Goal: Task Accomplishment & Management: Use online tool/utility

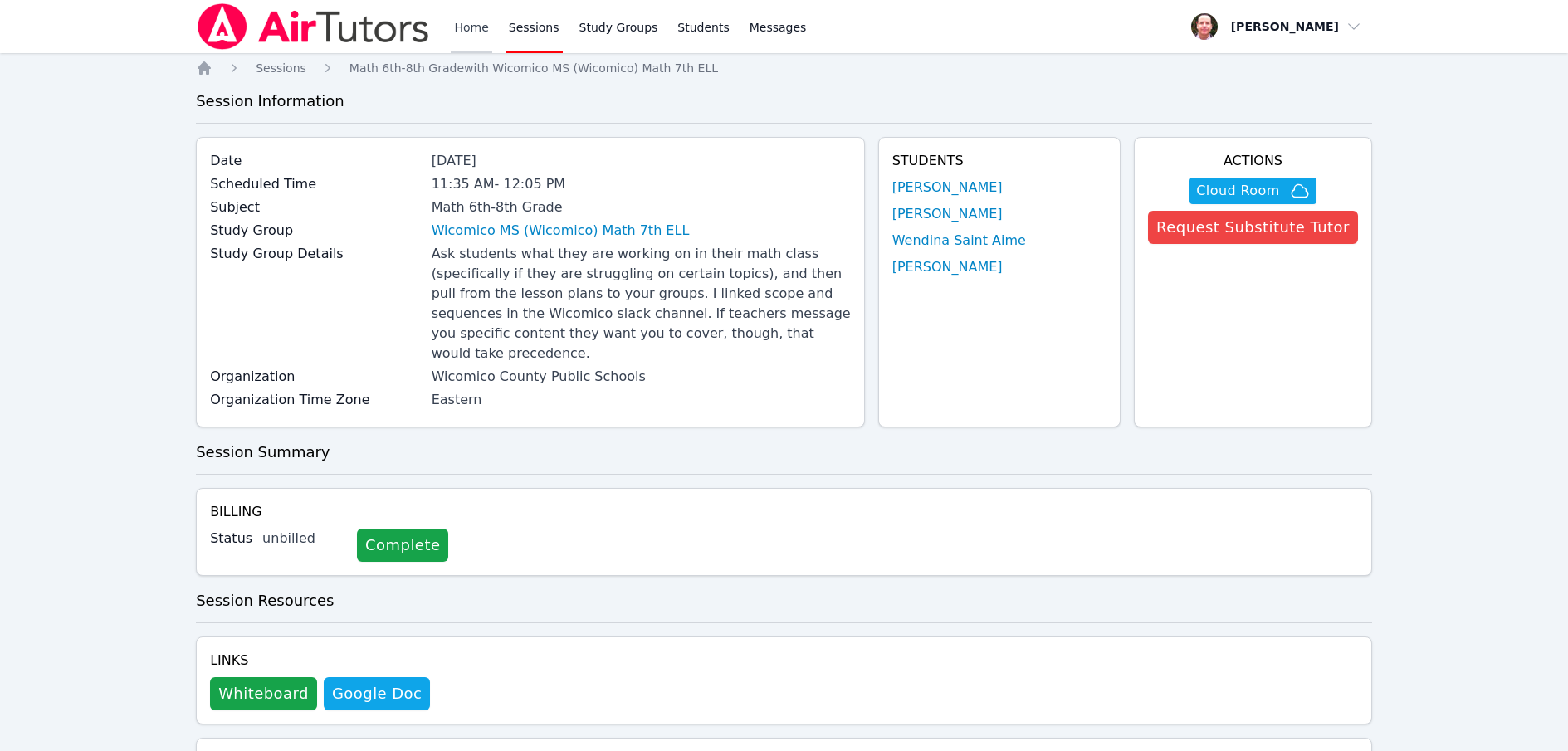
click at [471, 23] on link "Home" at bounding box center [471, 27] width 41 height 53
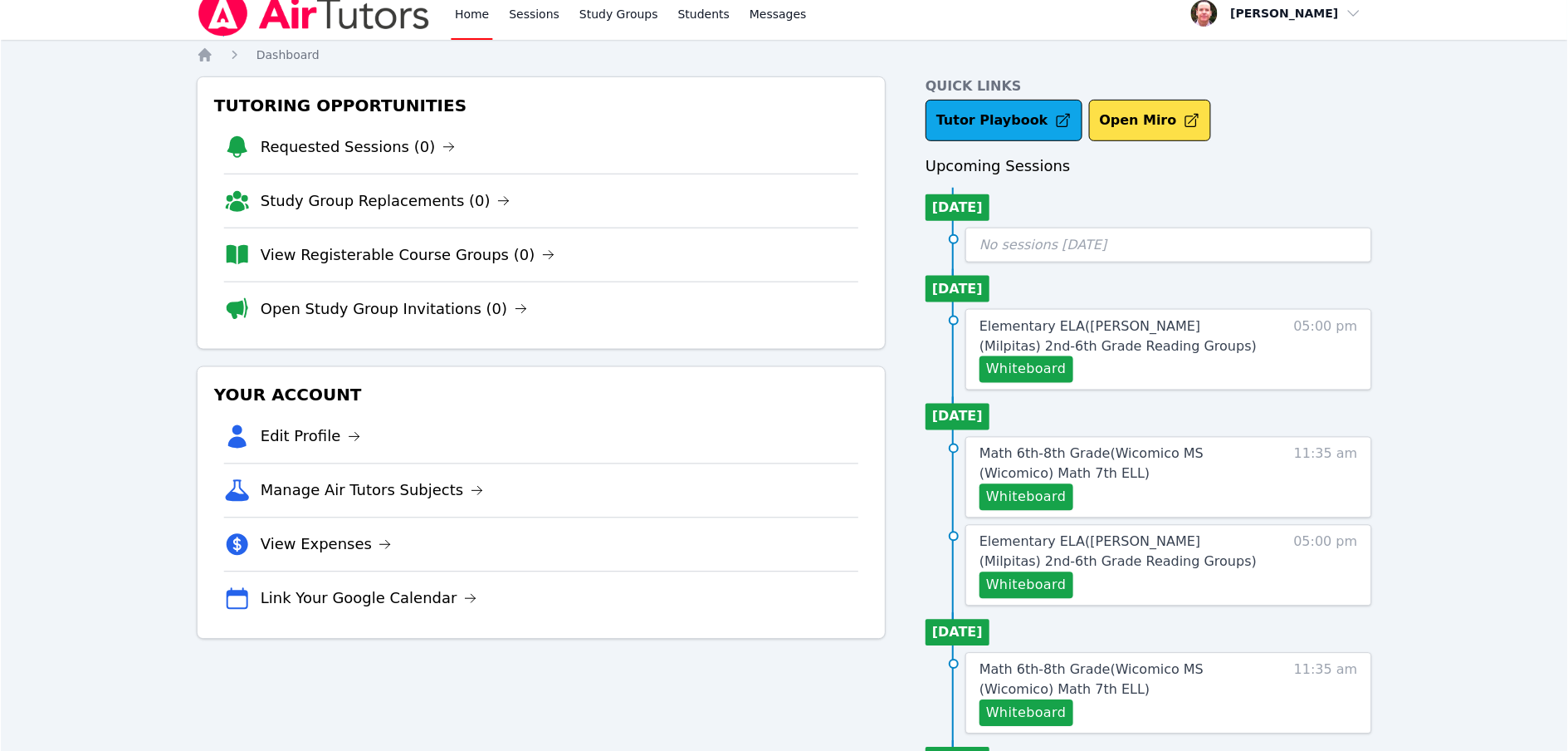
scroll to position [28, 0]
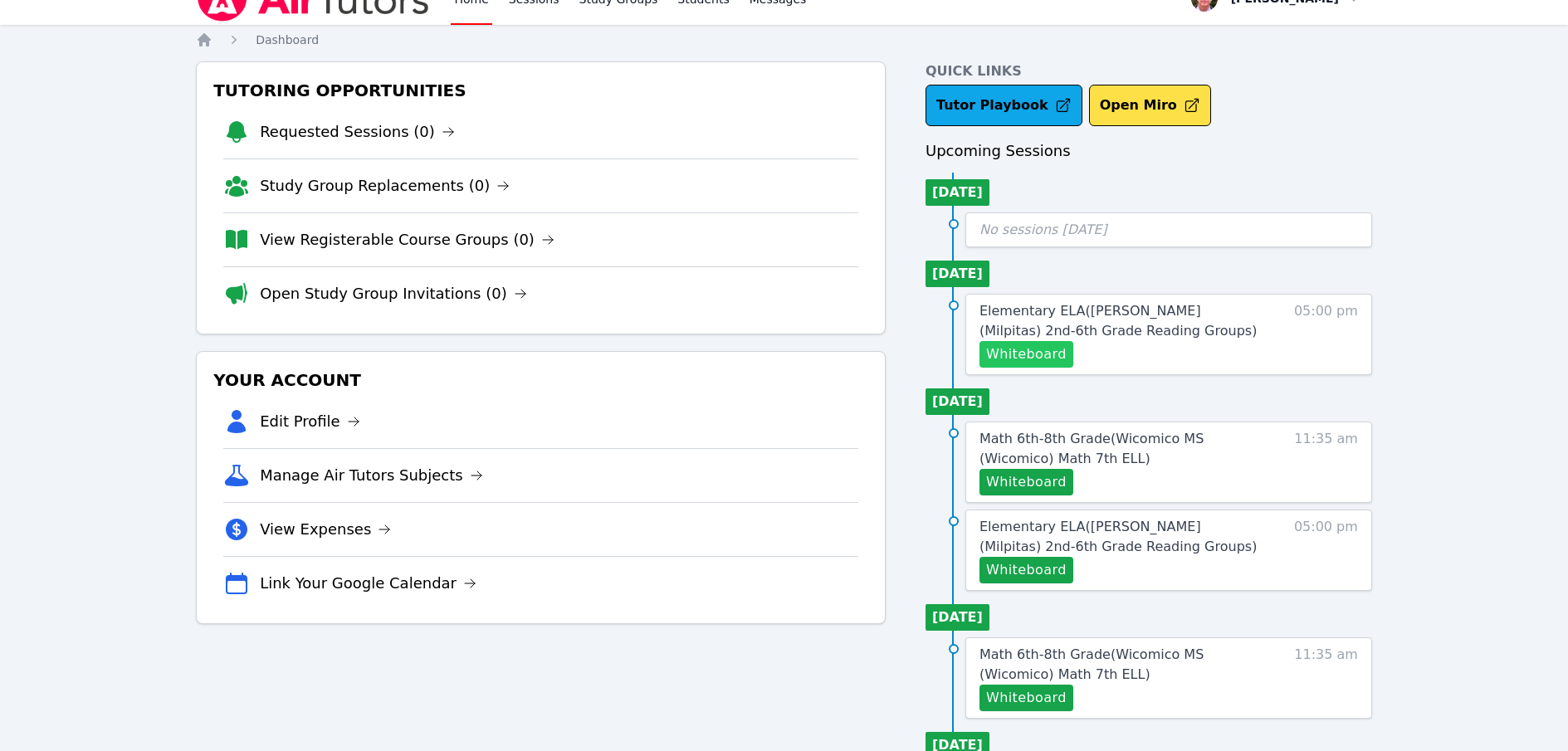
click at [1035, 352] on button "Whiteboard" at bounding box center [1026, 354] width 94 height 27
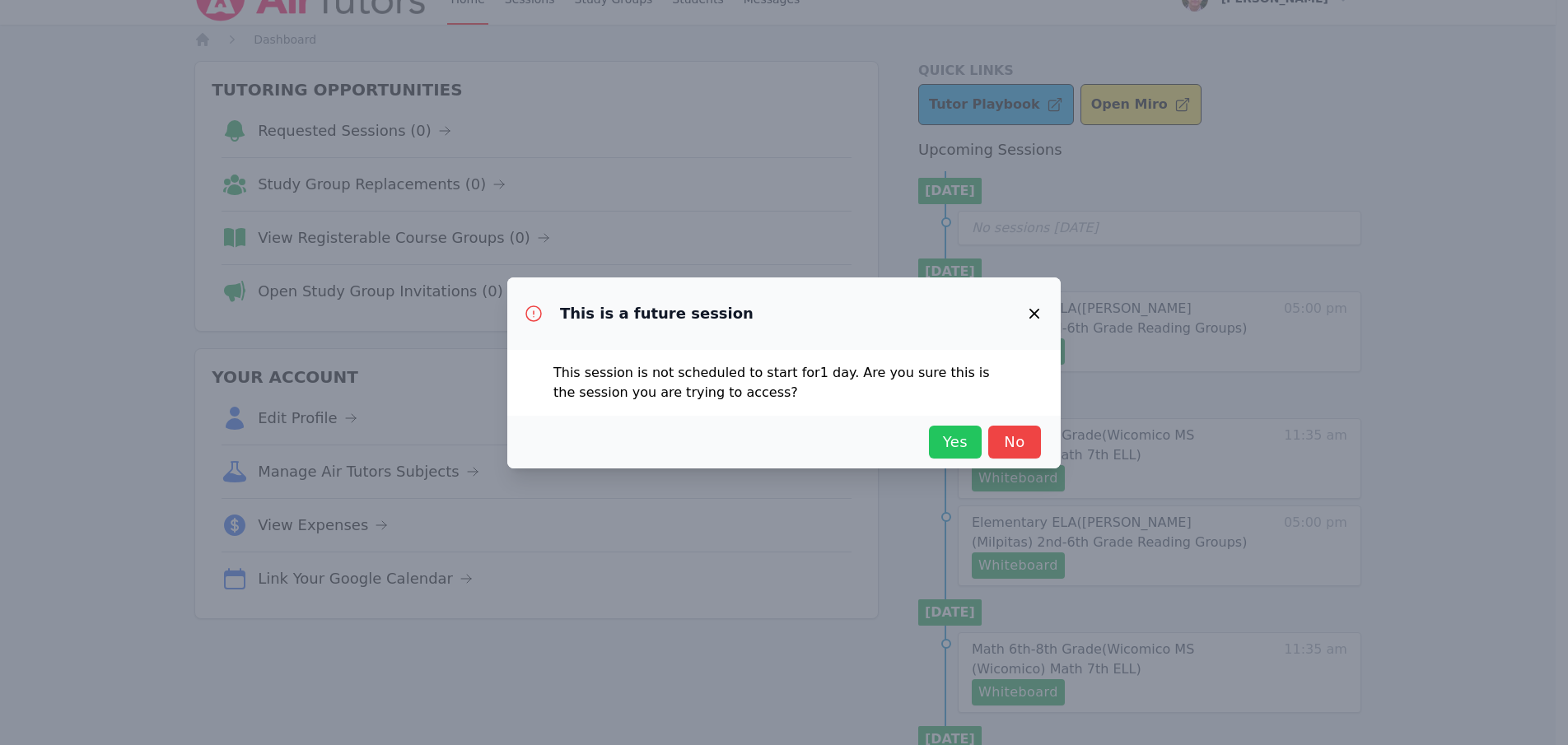
click at [957, 441] on span "Yes" at bounding box center [955, 442] width 36 height 23
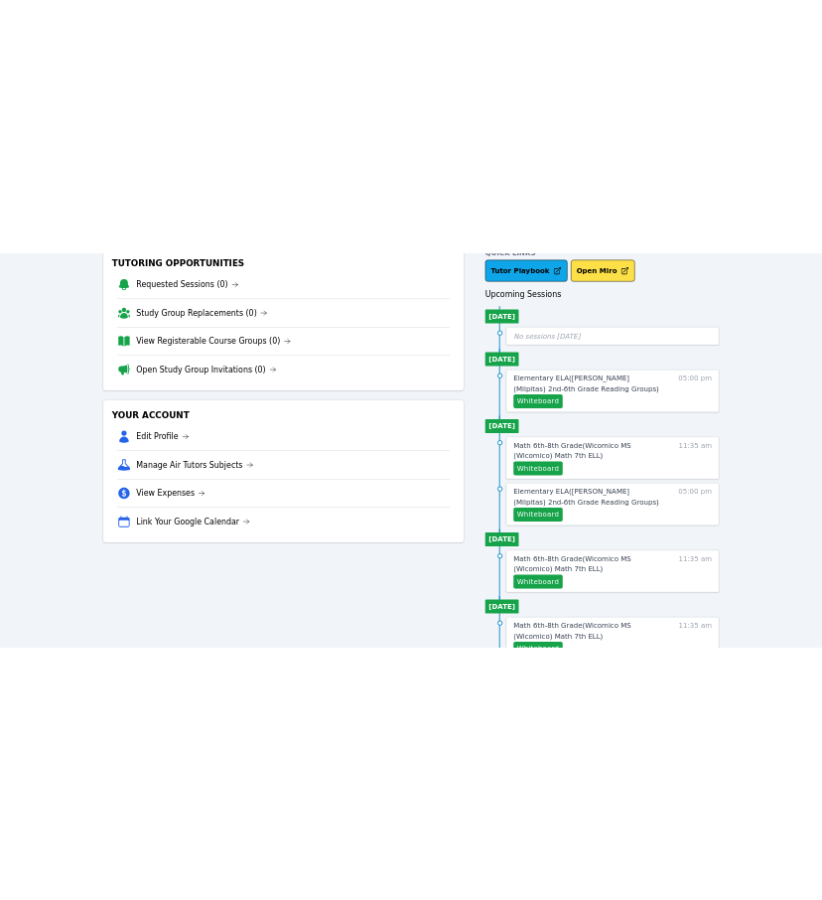
scroll to position [138, 0]
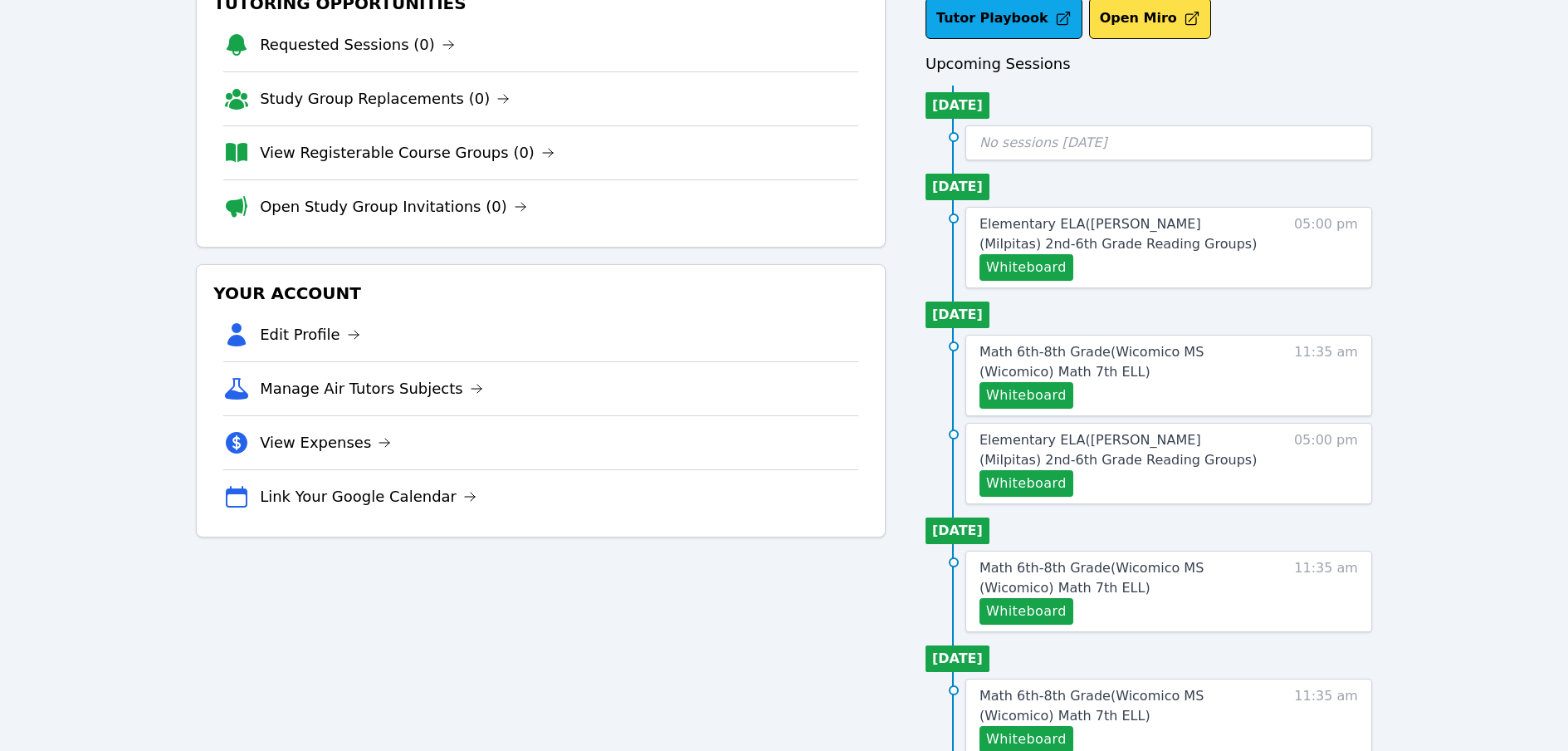
drag, startPoint x: 1026, startPoint y: 395, endPoint x: 1429, endPoint y: 217, distance: 440.6
click at [1429, 217] on div "Home Sessions Study Groups Students Messages Open user menu Frank Burmann Open …" at bounding box center [784, 629] width 1568 height 1489
click at [1043, 263] on button "Whiteboard" at bounding box center [1026, 268] width 94 height 27
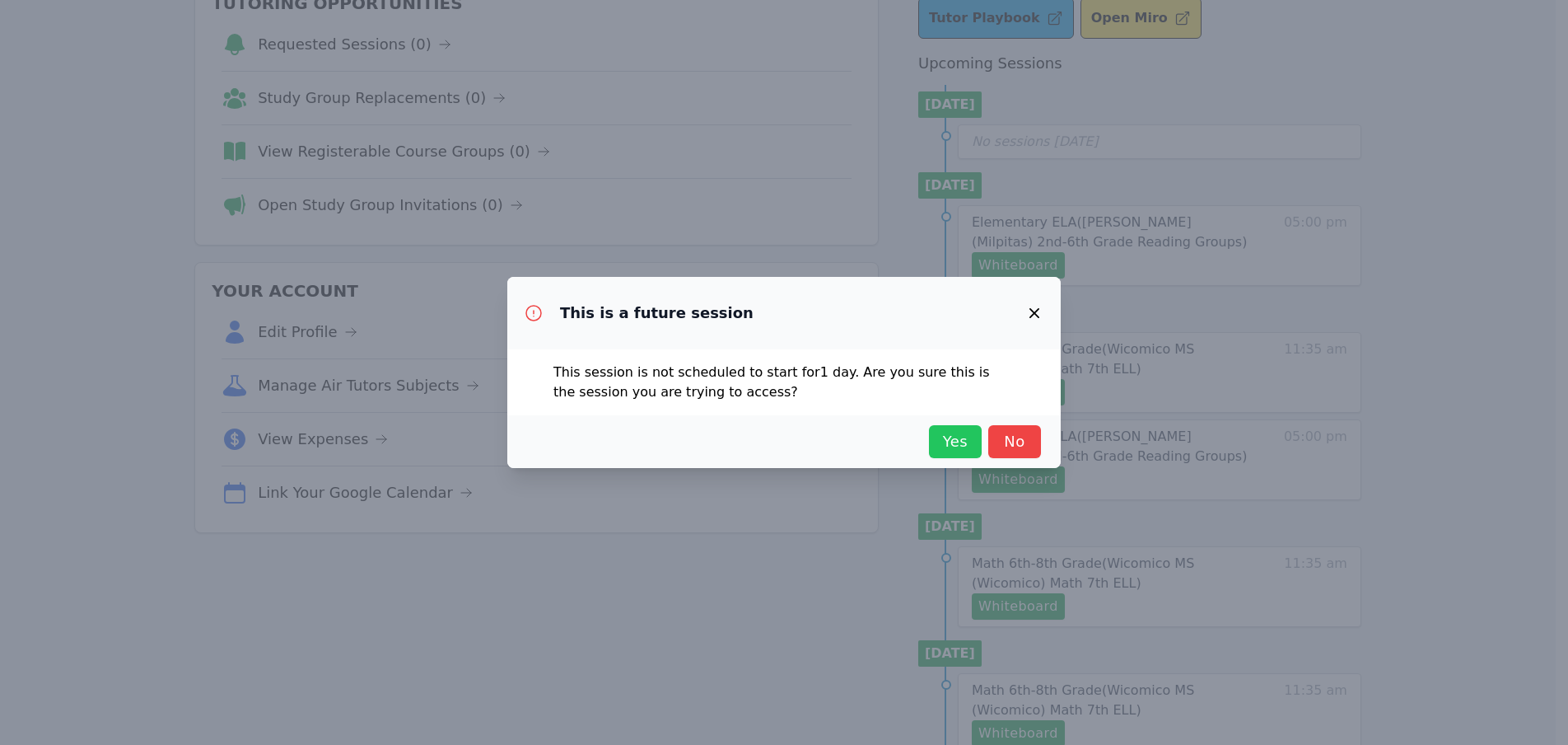
click at [954, 443] on span "Yes" at bounding box center [955, 441] width 36 height 23
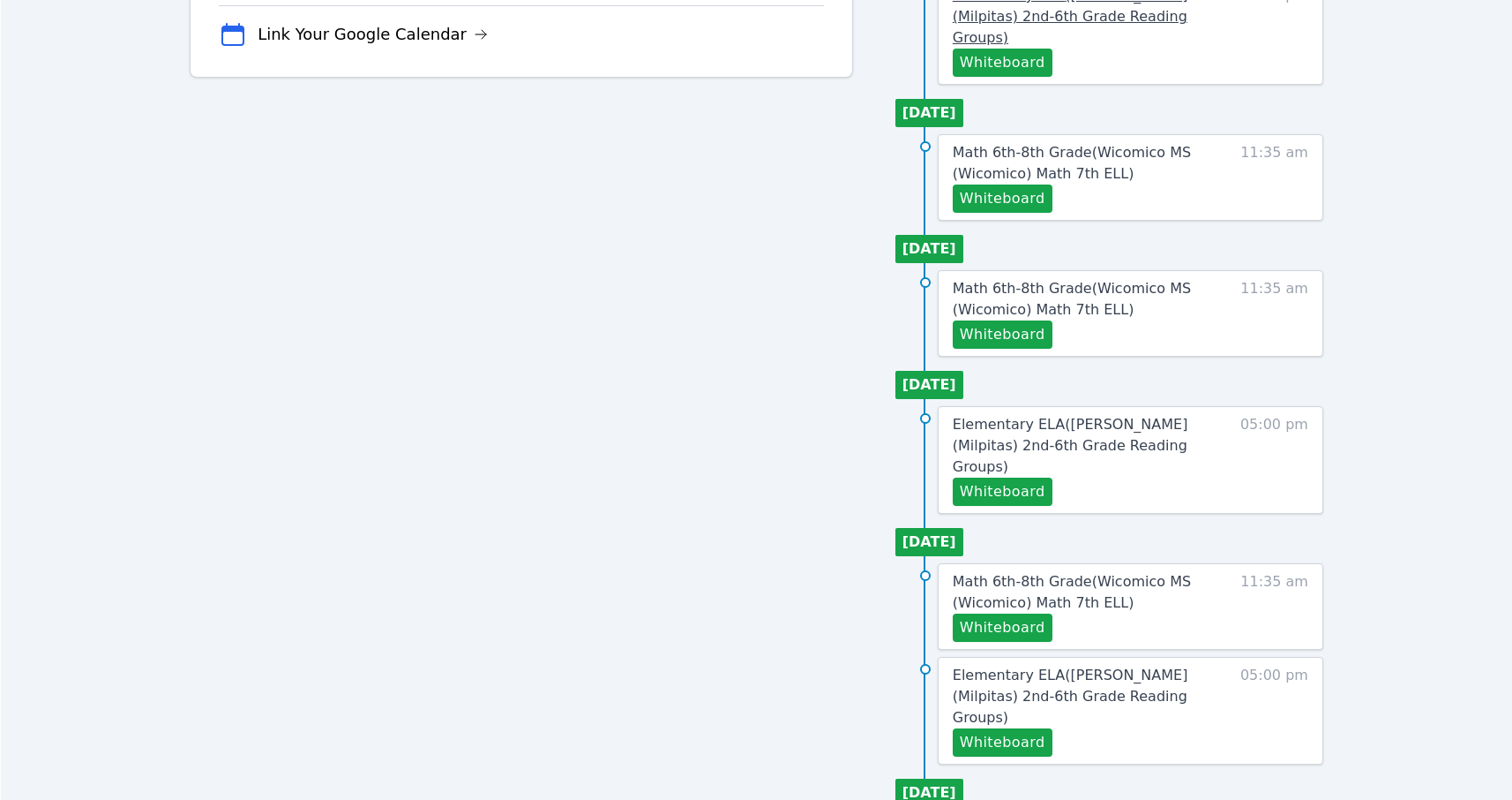
scroll to position [7, 0]
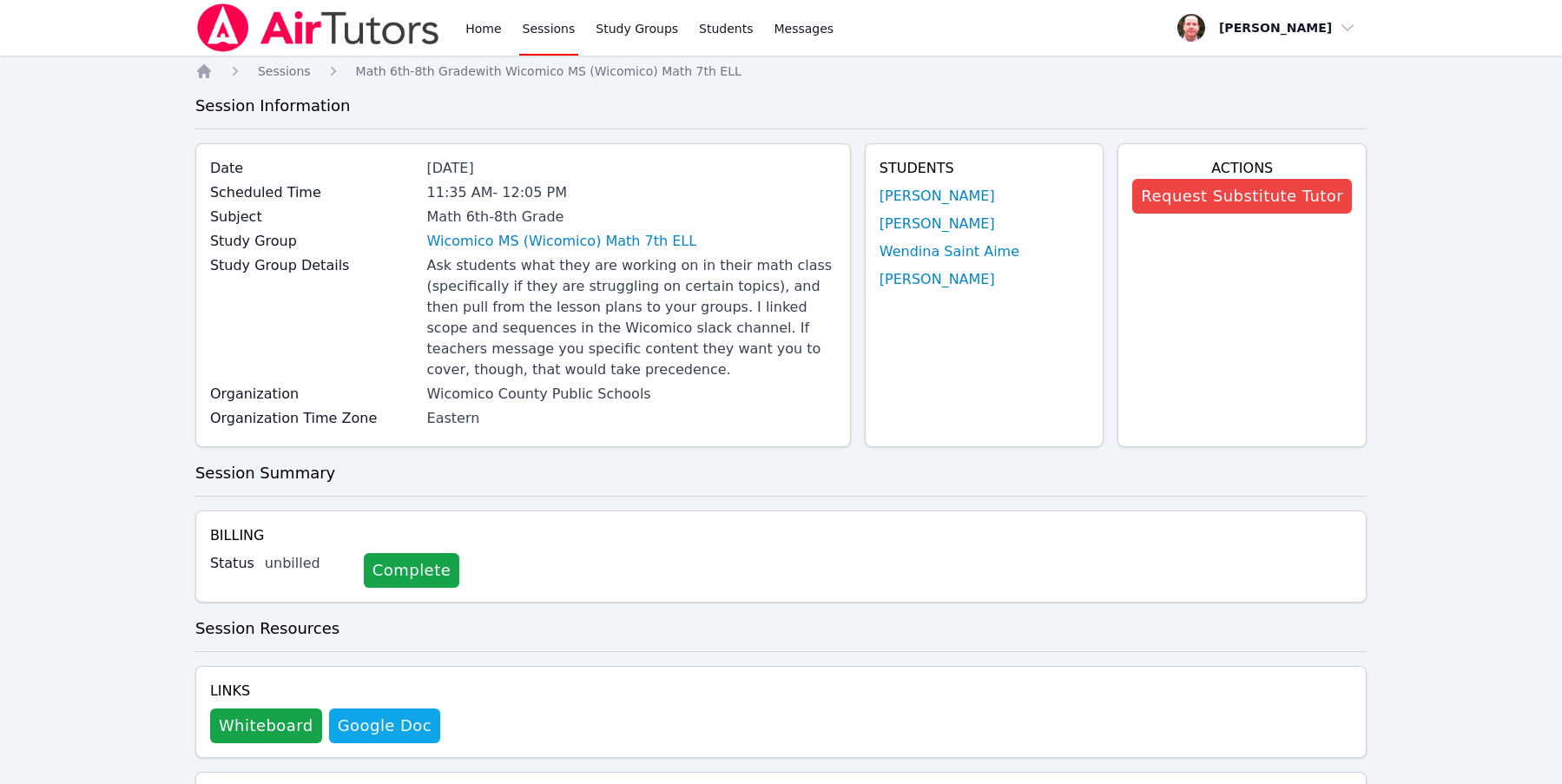
scroll to position [900, 0]
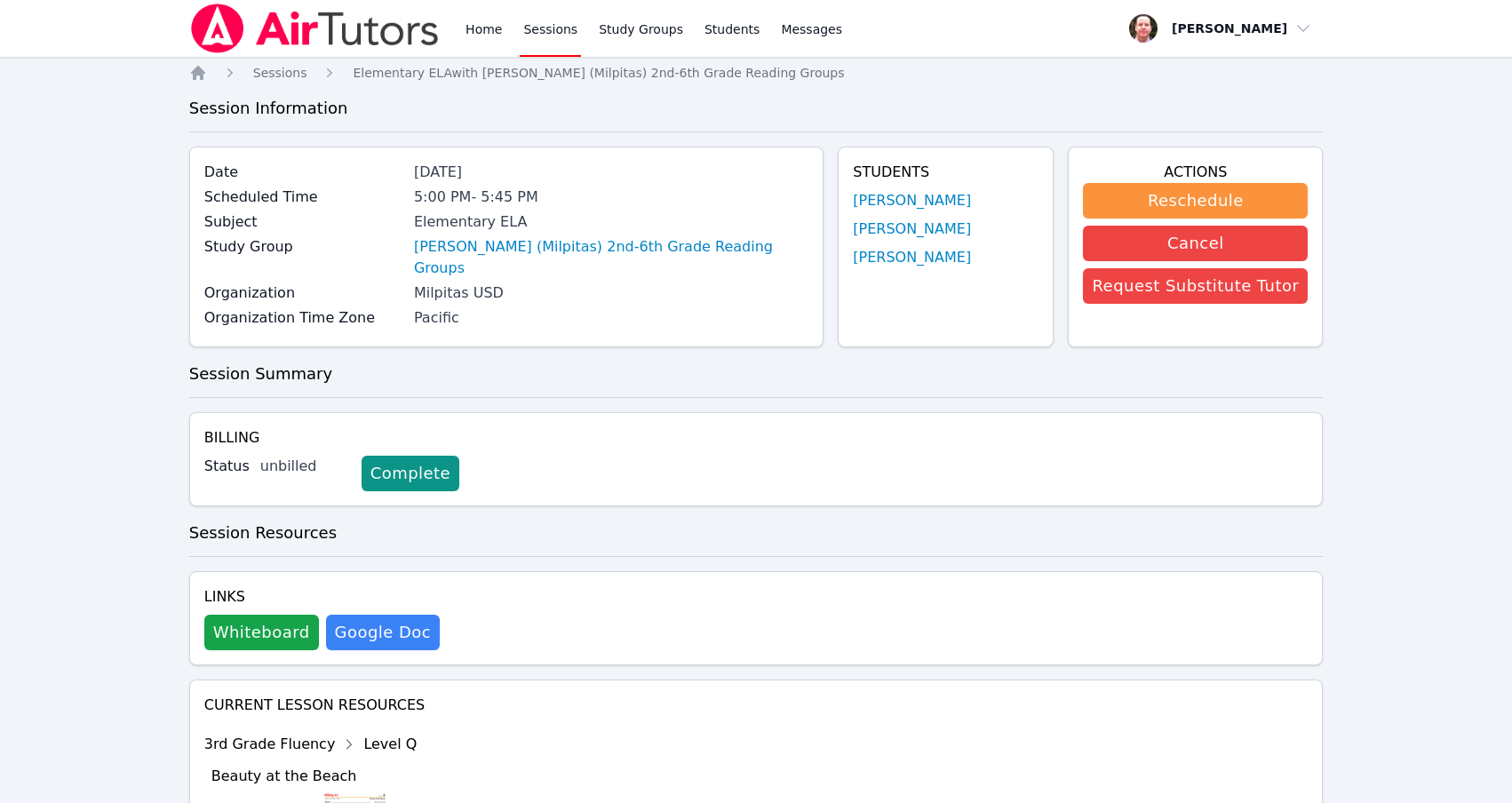
scroll to position [2447, 0]
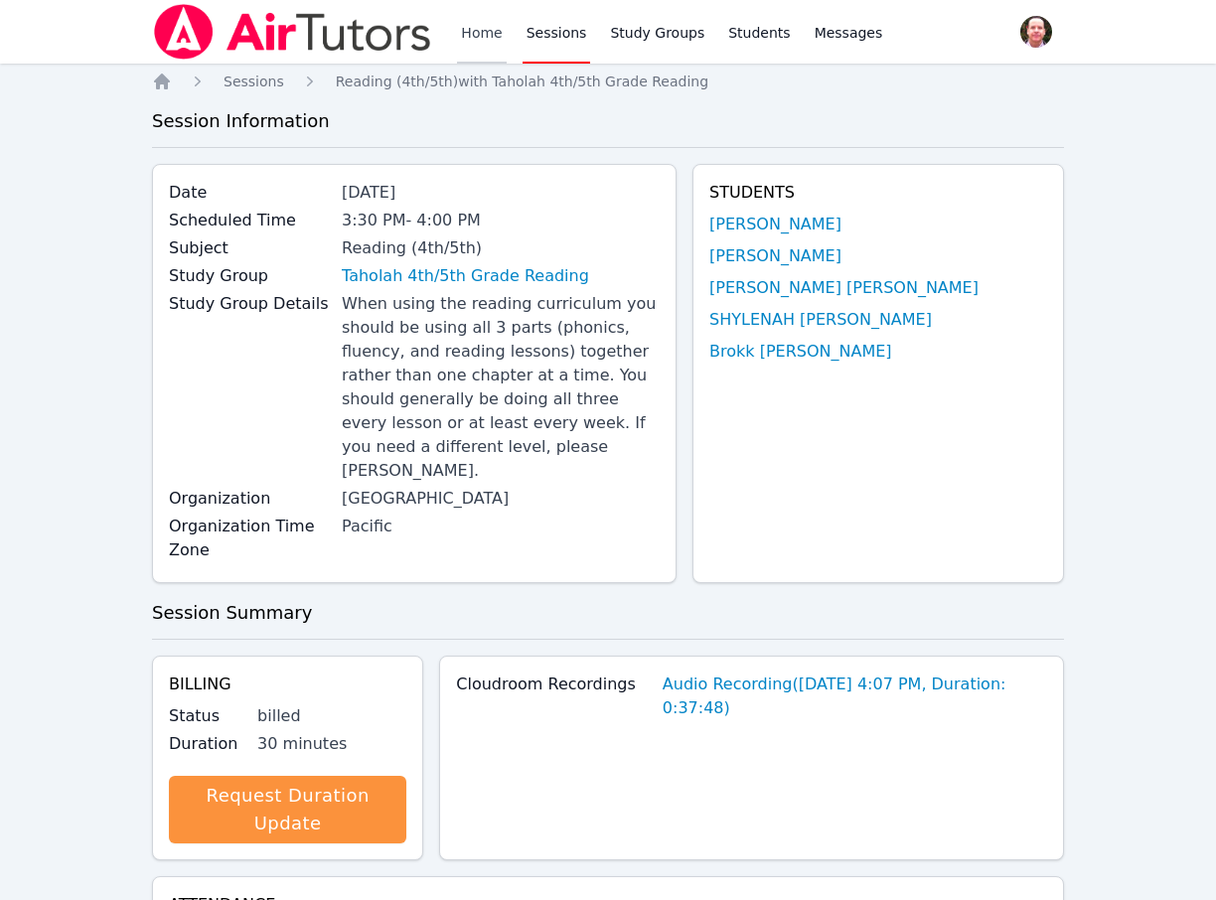
click at [478, 34] on link "Home" at bounding box center [481, 32] width 49 height 64
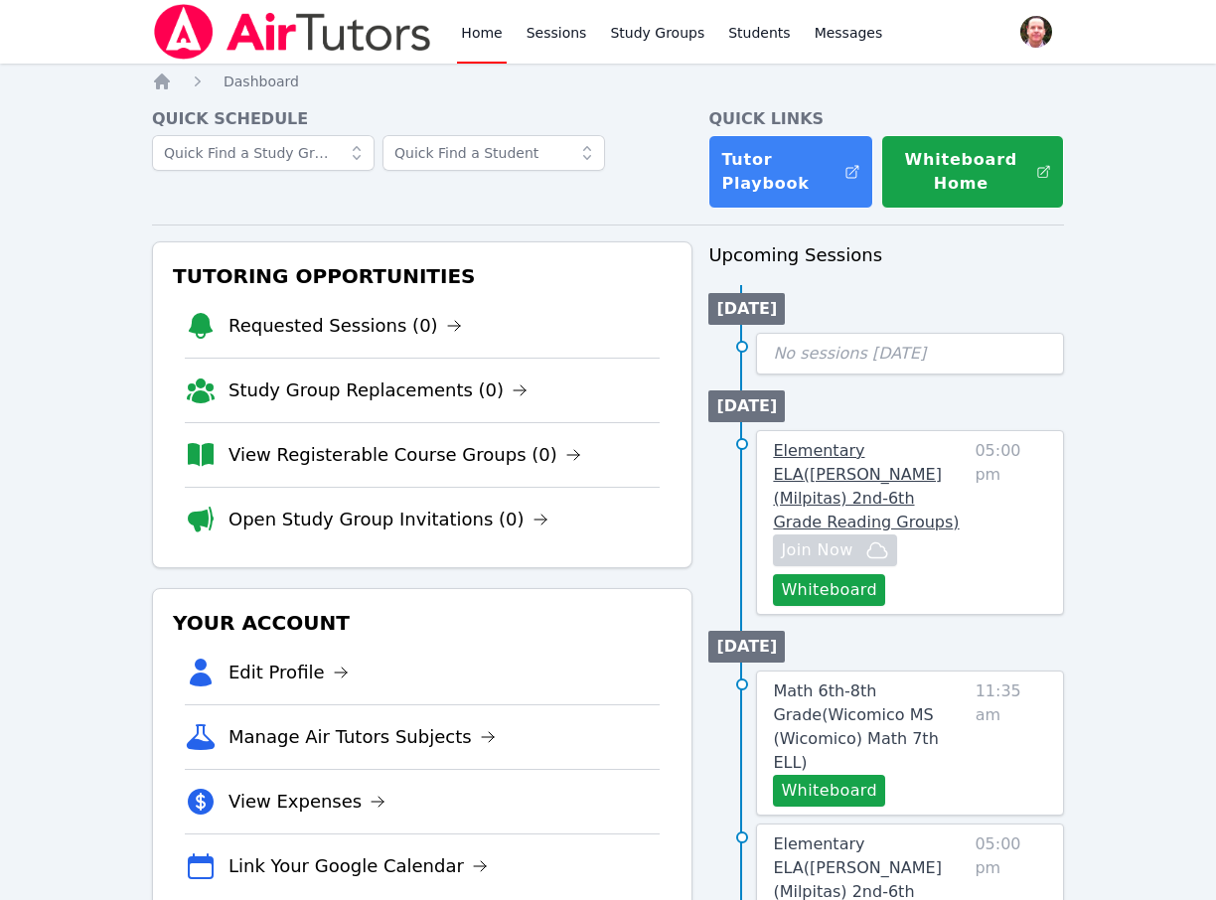
click at [867, 462] on link "Elementary ELA ( [PERSON_NAME] (Milpitas) 2nd-6th Grade Reading Groups )" at bounding box center [870, 486] width 194 height 95
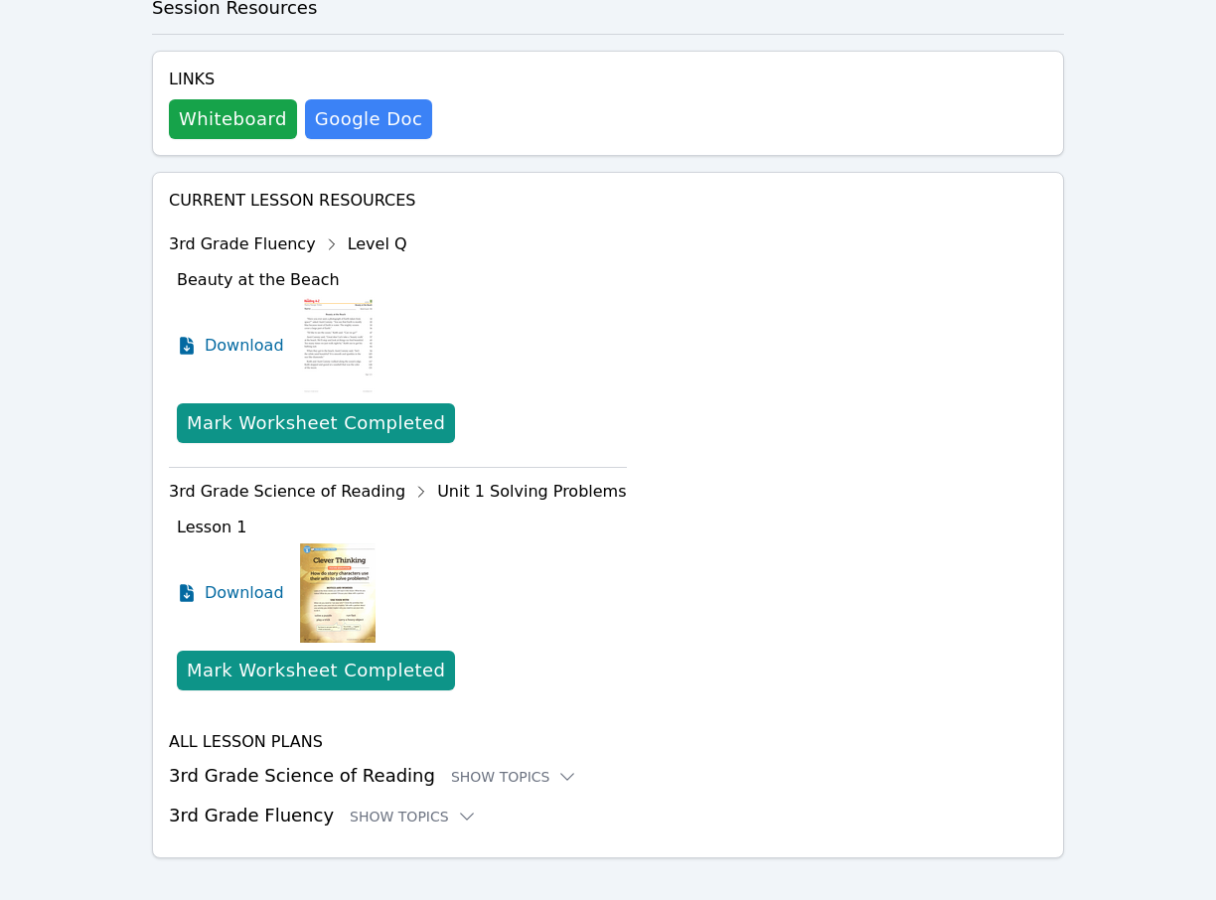
scroll to position [677, 0]
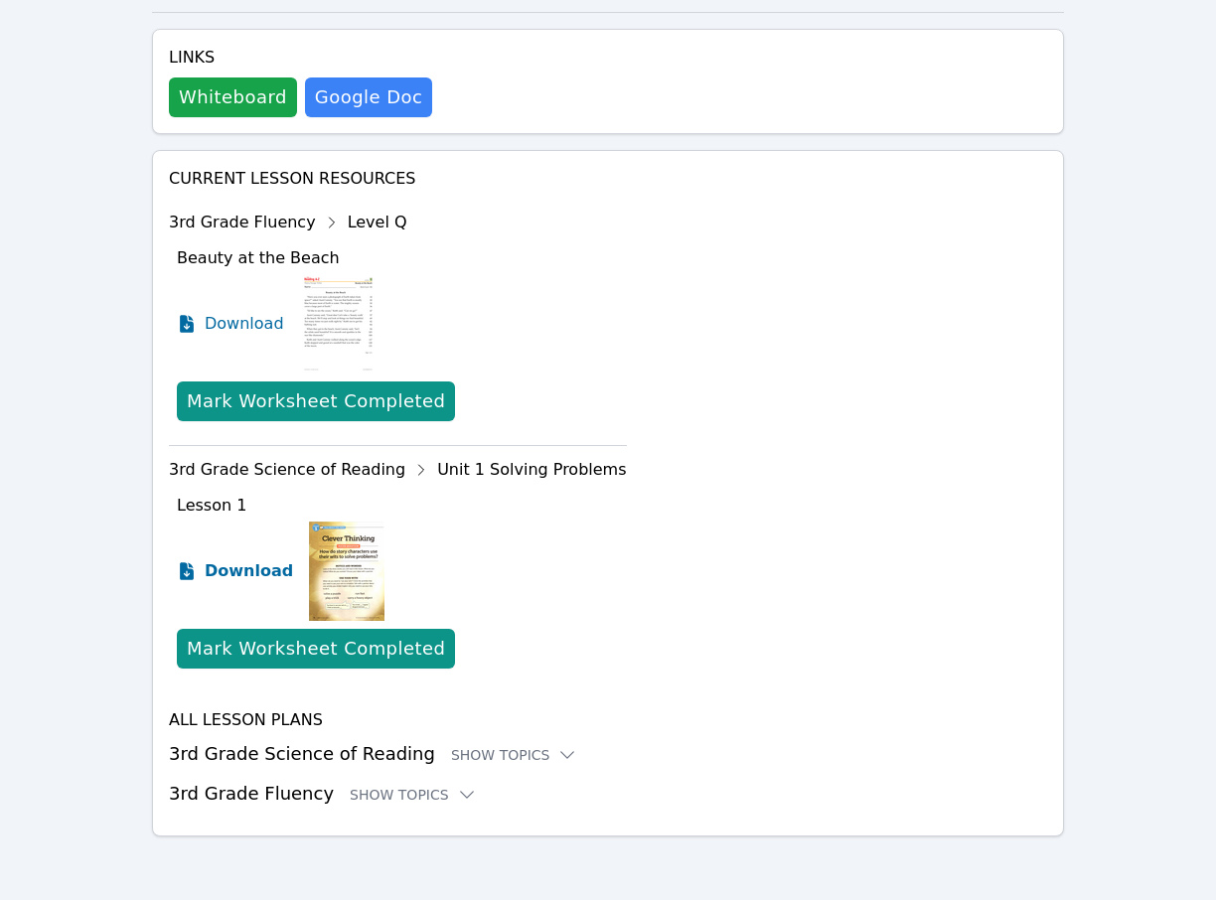
click at [188, 575] on icon at bounding box center [187, 571] width 20 height 20
click at [181, 324] on icon at bounding box center [187, 324] width 14 height 18
click at [557, 755] on icon at bounding box center [567, 755] width 20 height 20
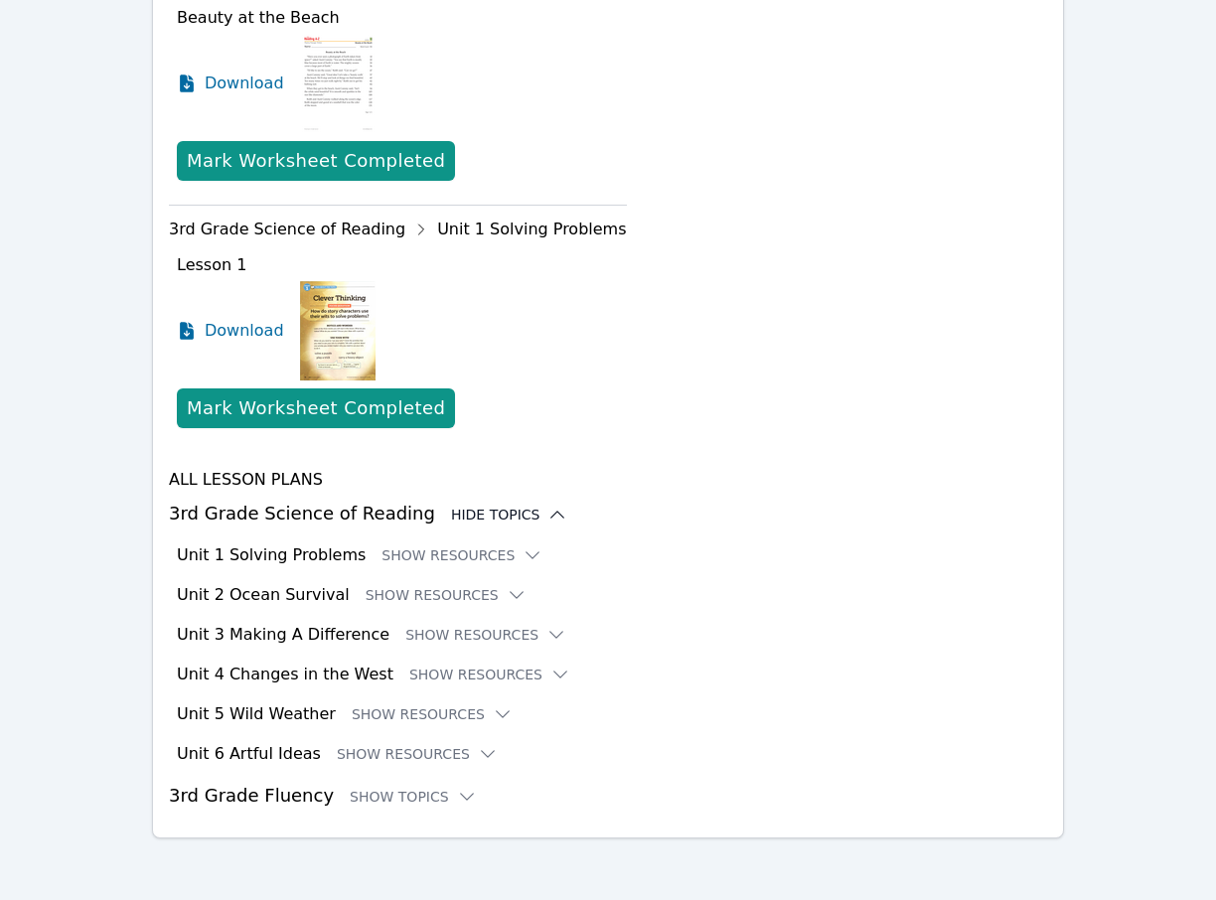
scroll to position [920, 0]
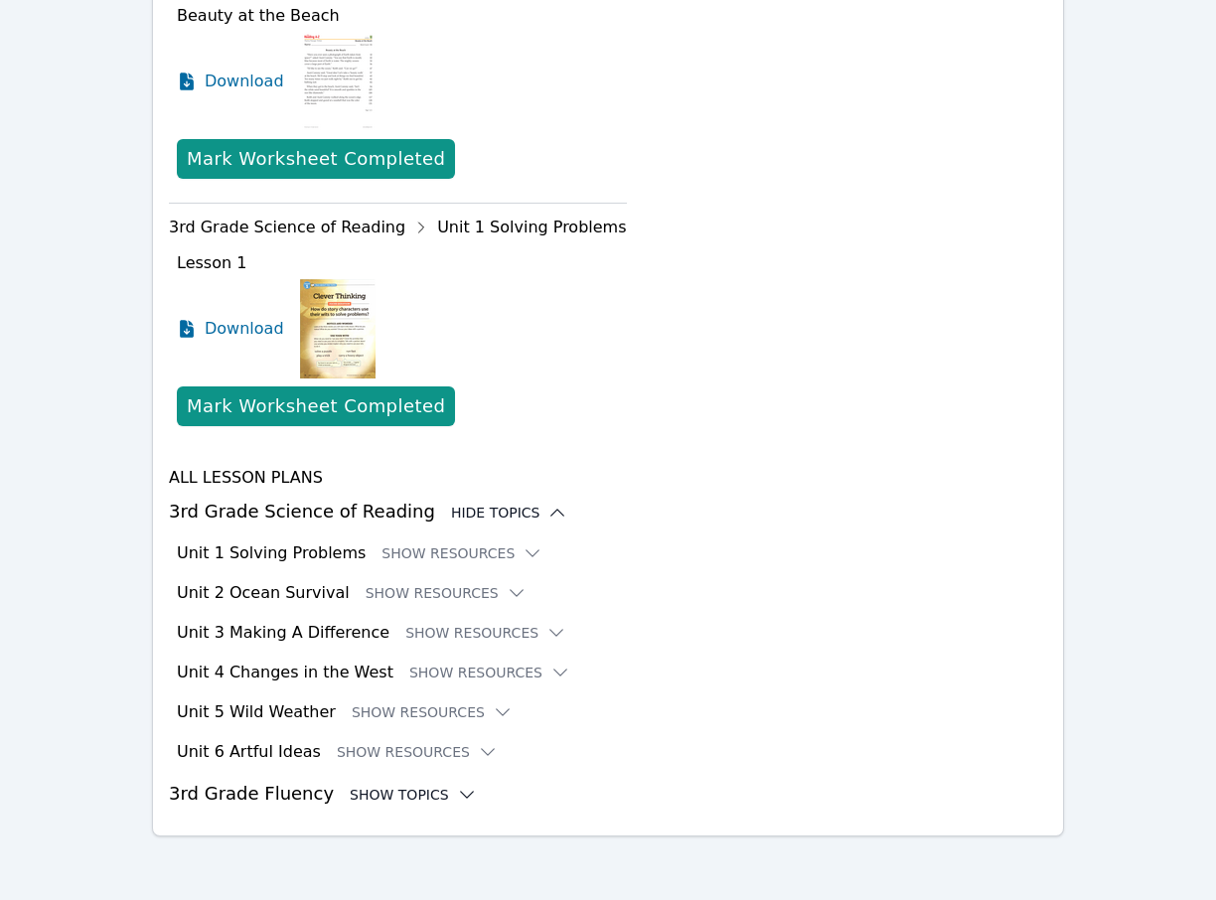
click at [457, 788] on icon at bounding box center [467, 795] width 20 height 20
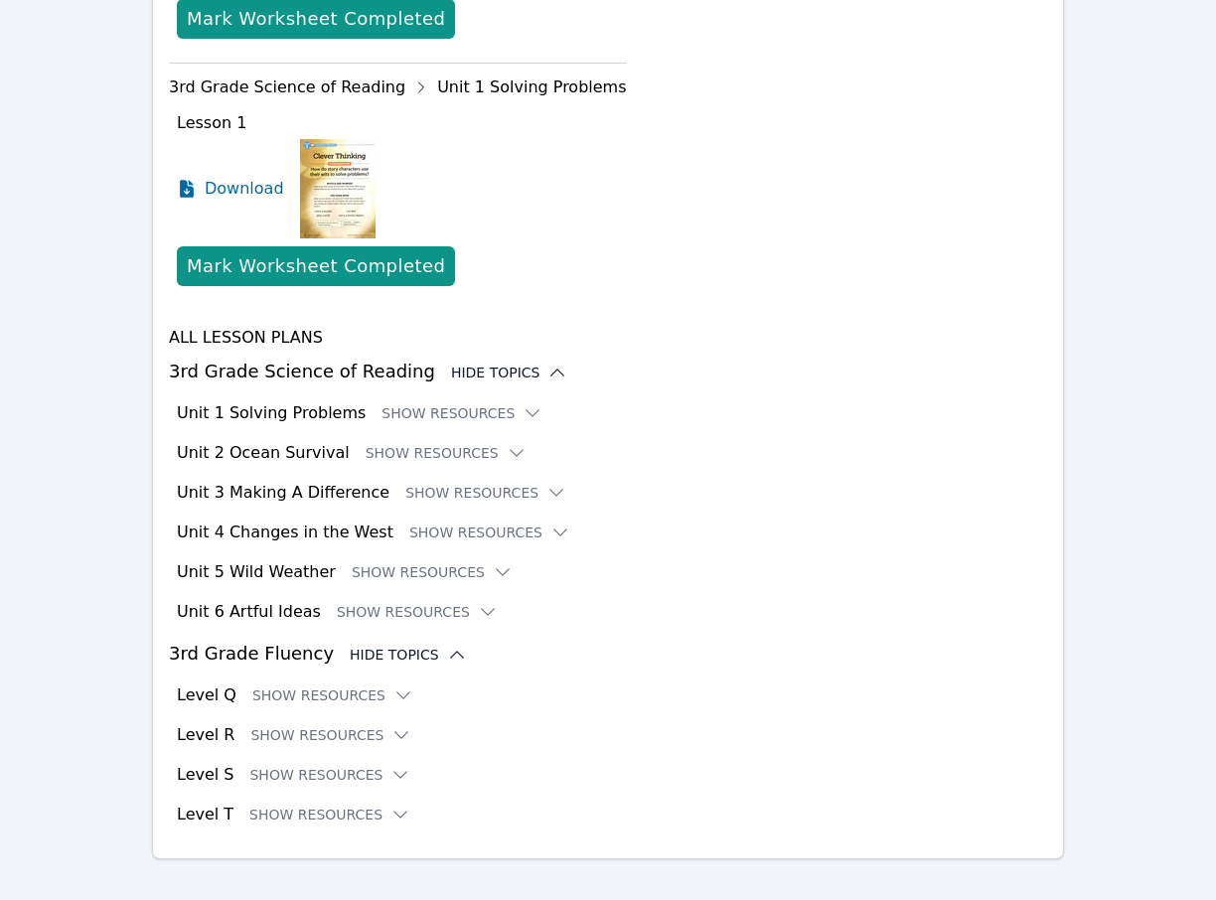
scroll to position [1082, 0]
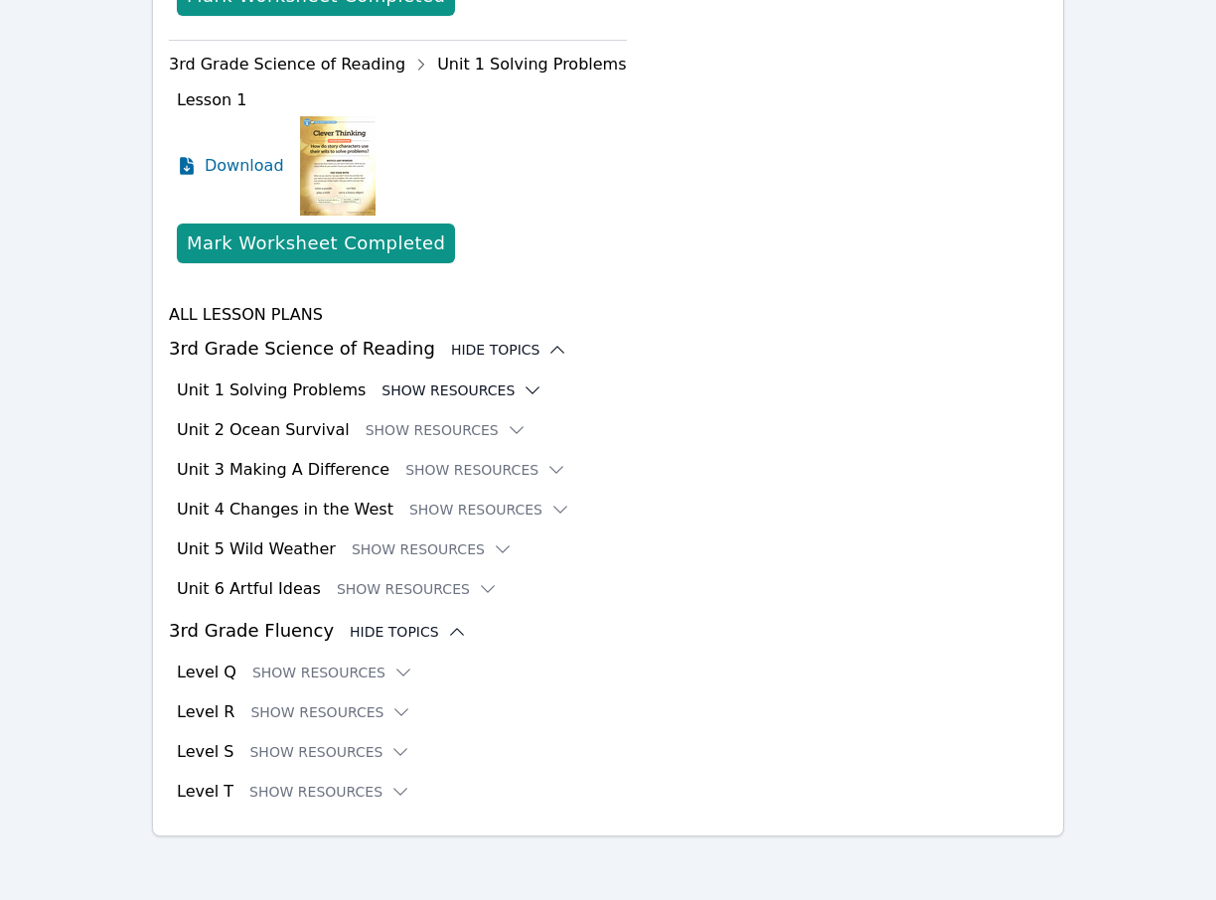
click at [522, 389] on icon at bounding box center [532, 390] width 20 height 20
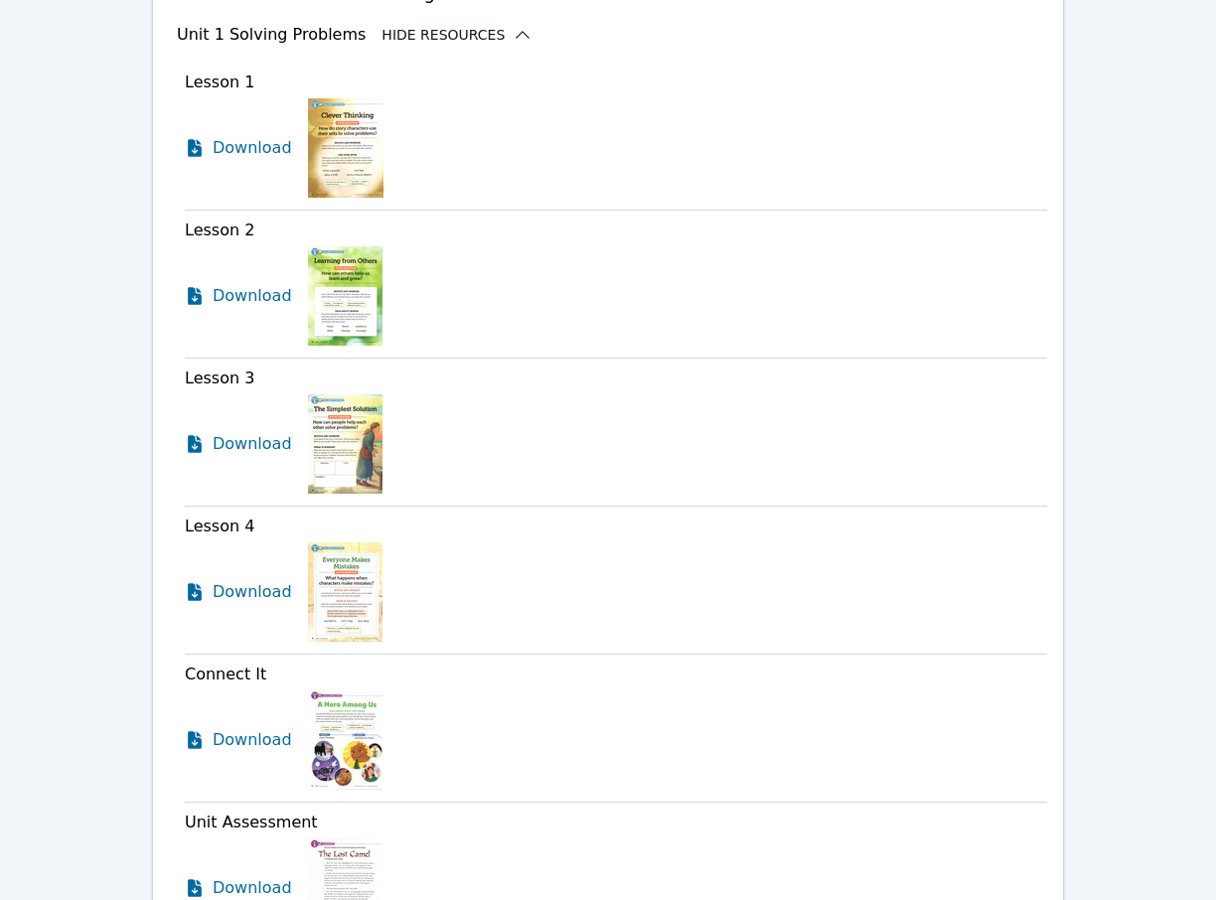
scroll to position [1494, 0]
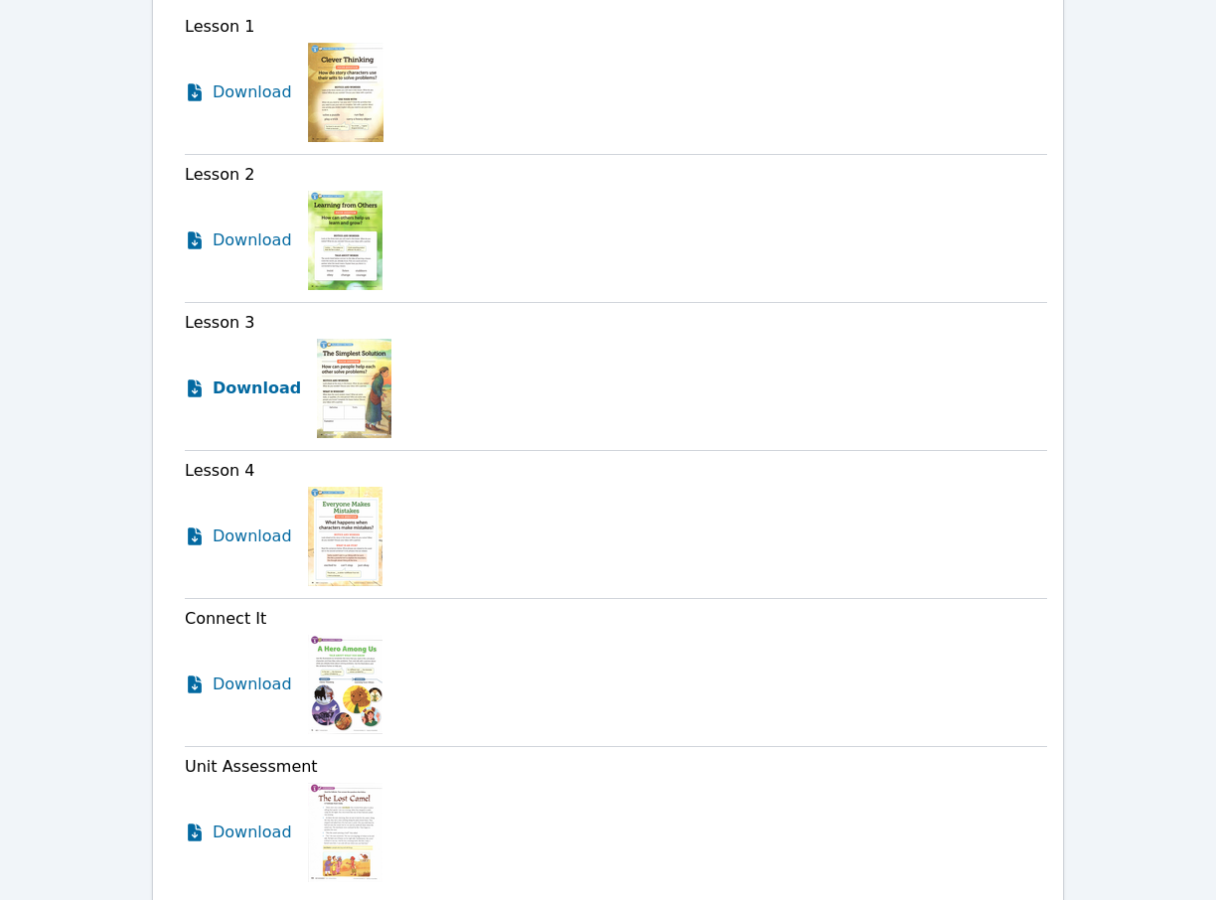
click at [197, 388] on icon at bounding box center [195, 388] width 14 height 18
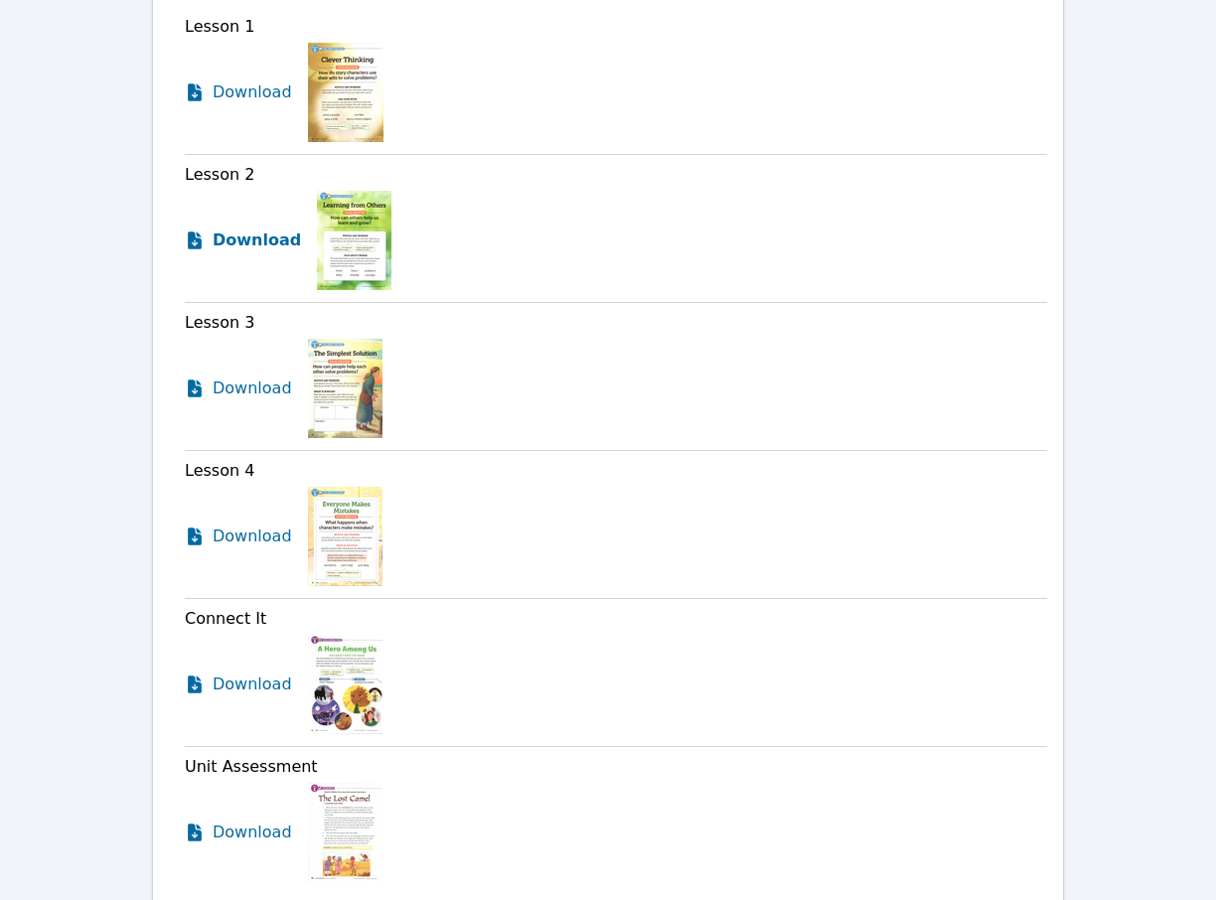
click at [197, 241] on icon at bounding box center [195, 240] width 14 height 18
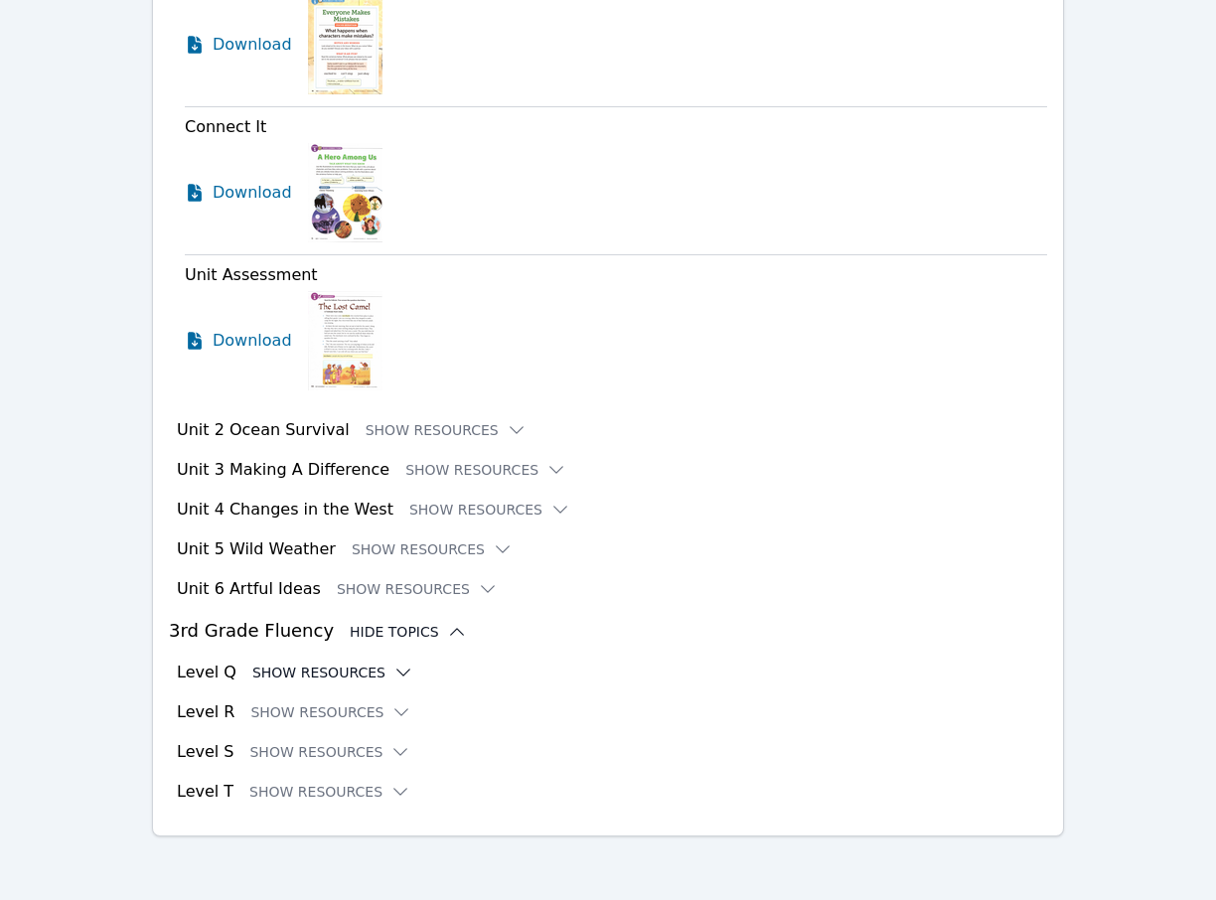
click at [393, 667] on icon at bounding box center [403, 672] width 20 height 20
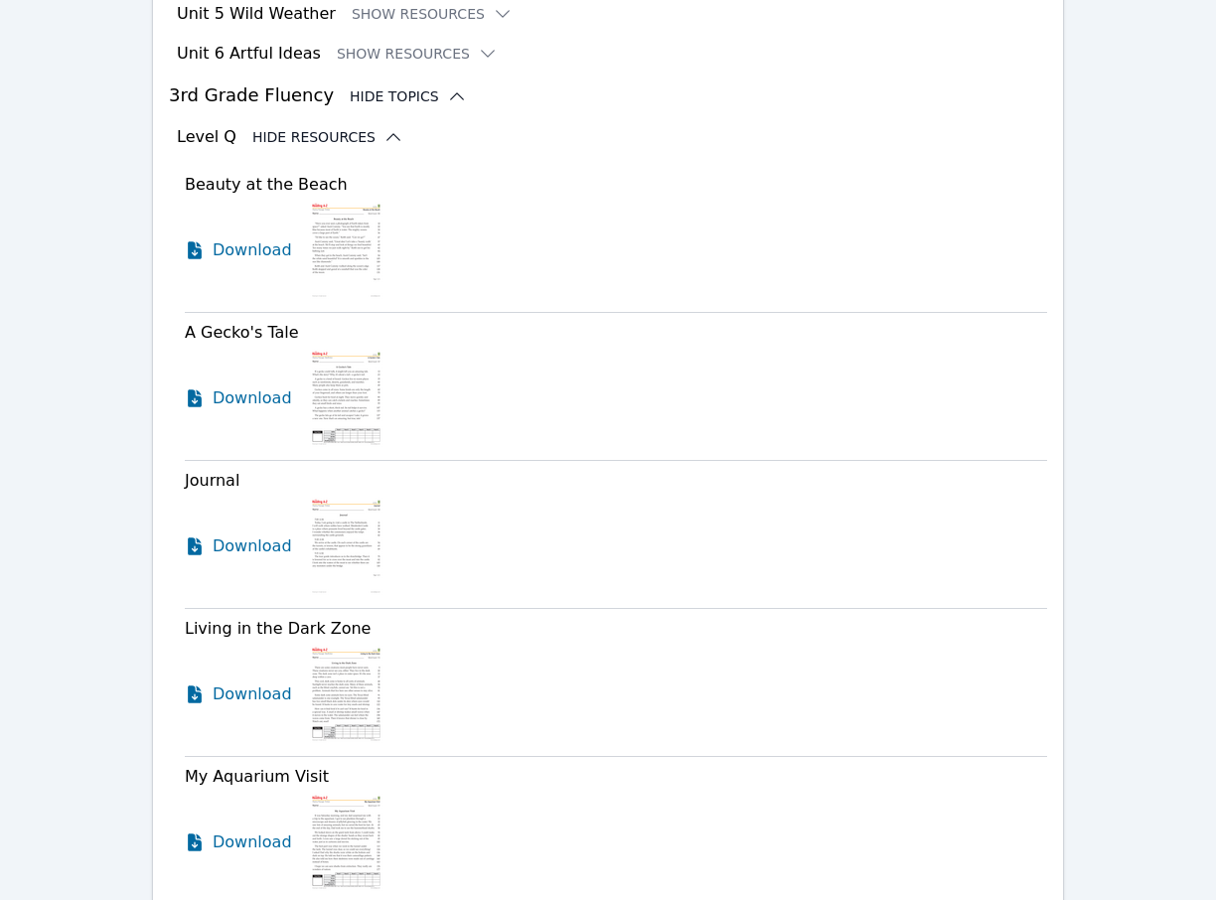
scroll to position [2498, 0]
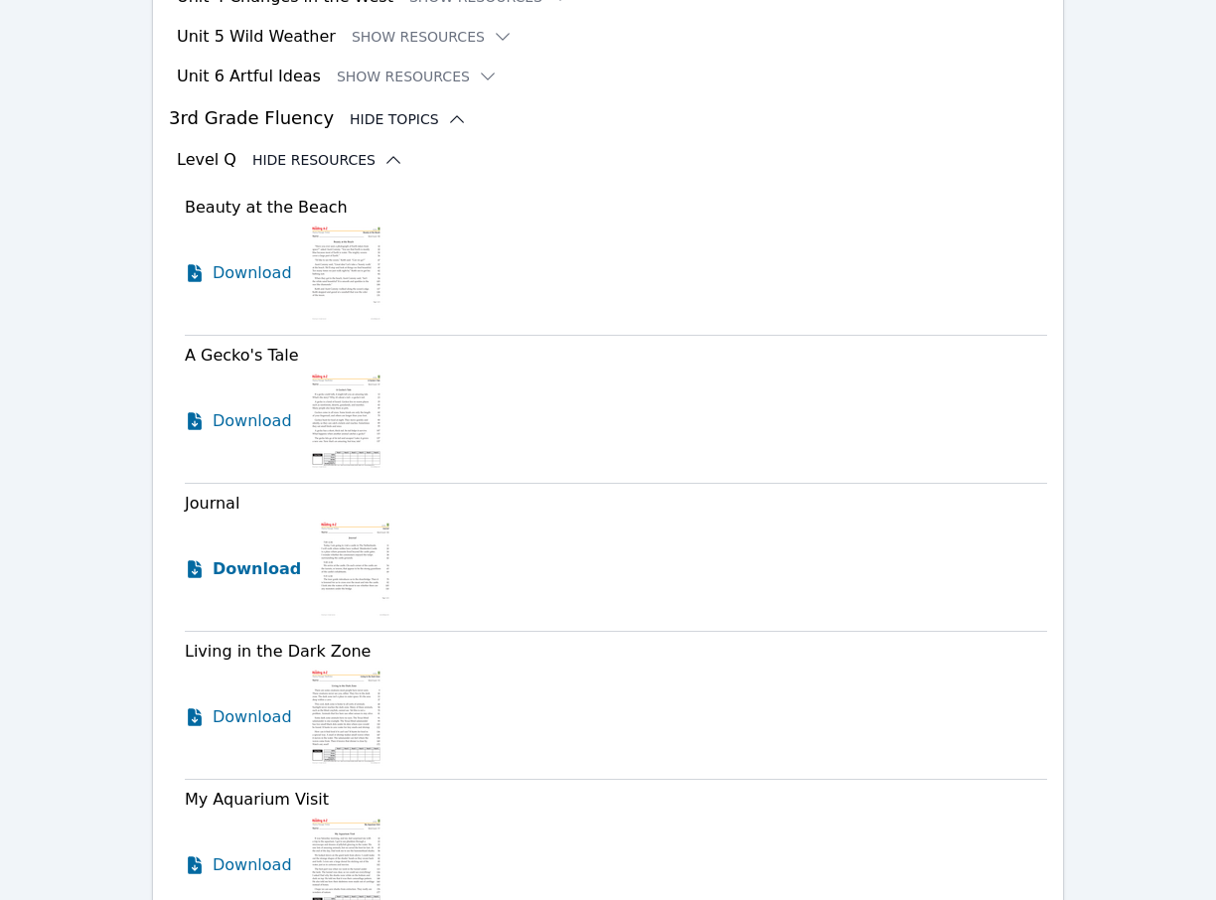
click at [196, 569] on icon at bounding box center [195, 569] width 14 height 18
click at [193, 418] on icon at bounding box center [195, 421] width 14 height 18
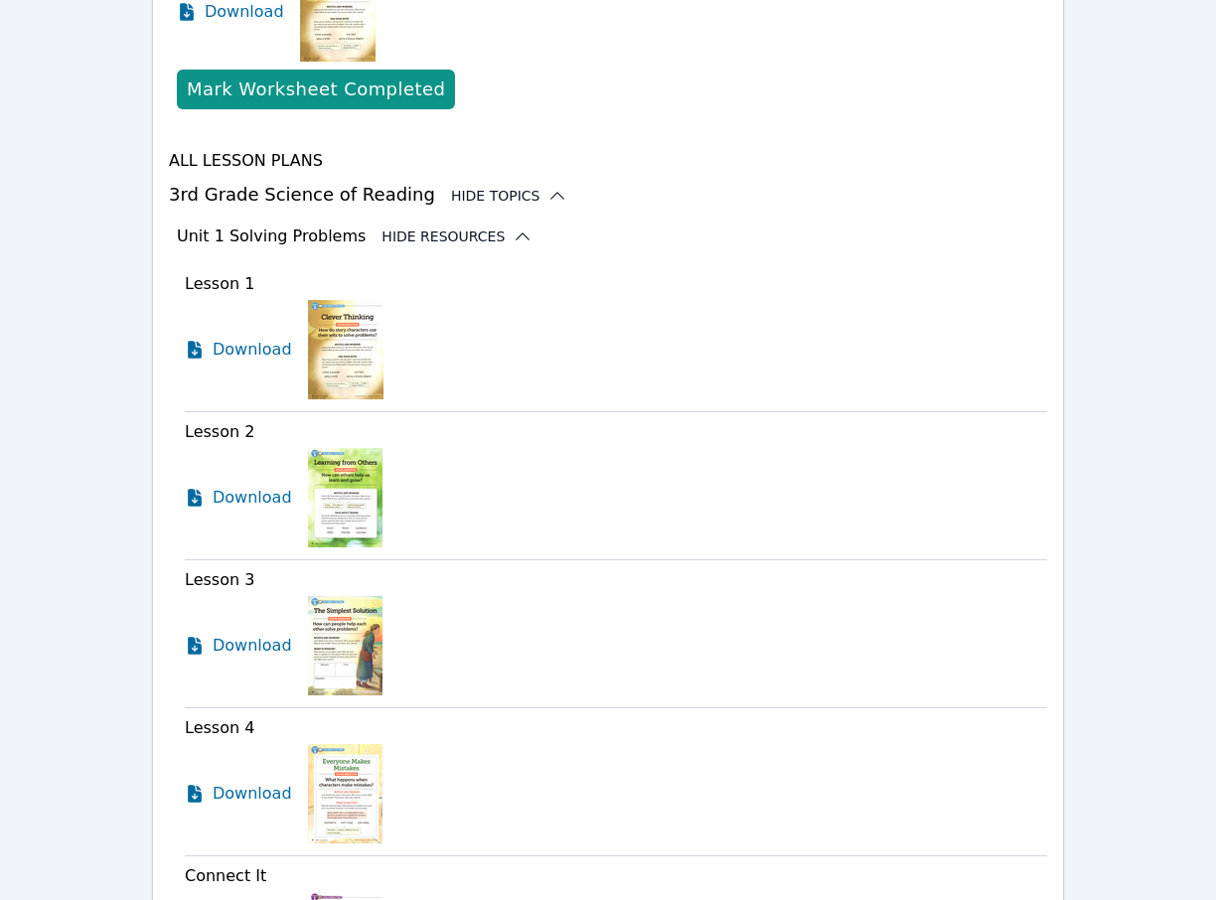
scroll to position [0, 0]
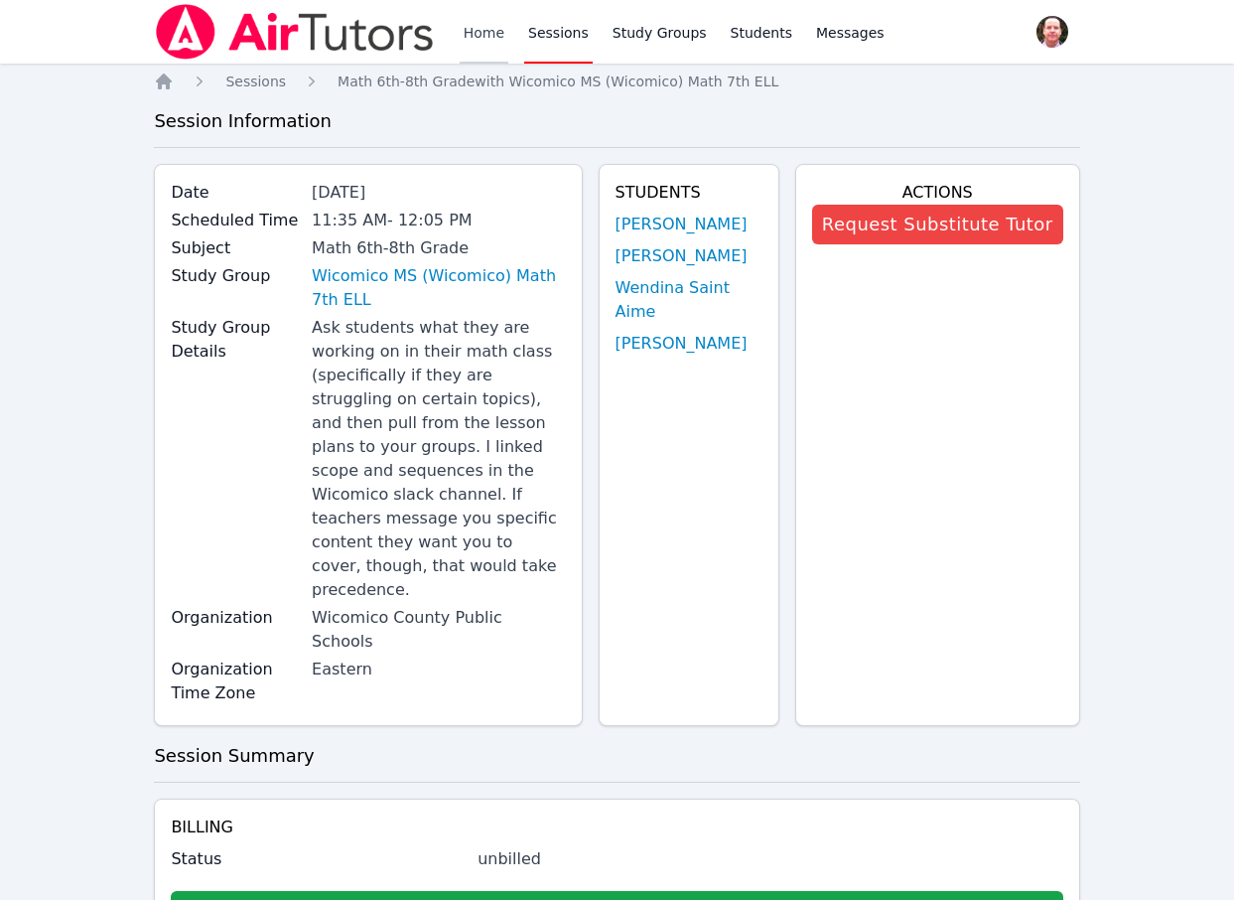
click at [484, 31] on link "Home" at bounding box center [484, 32] width 49 height 64
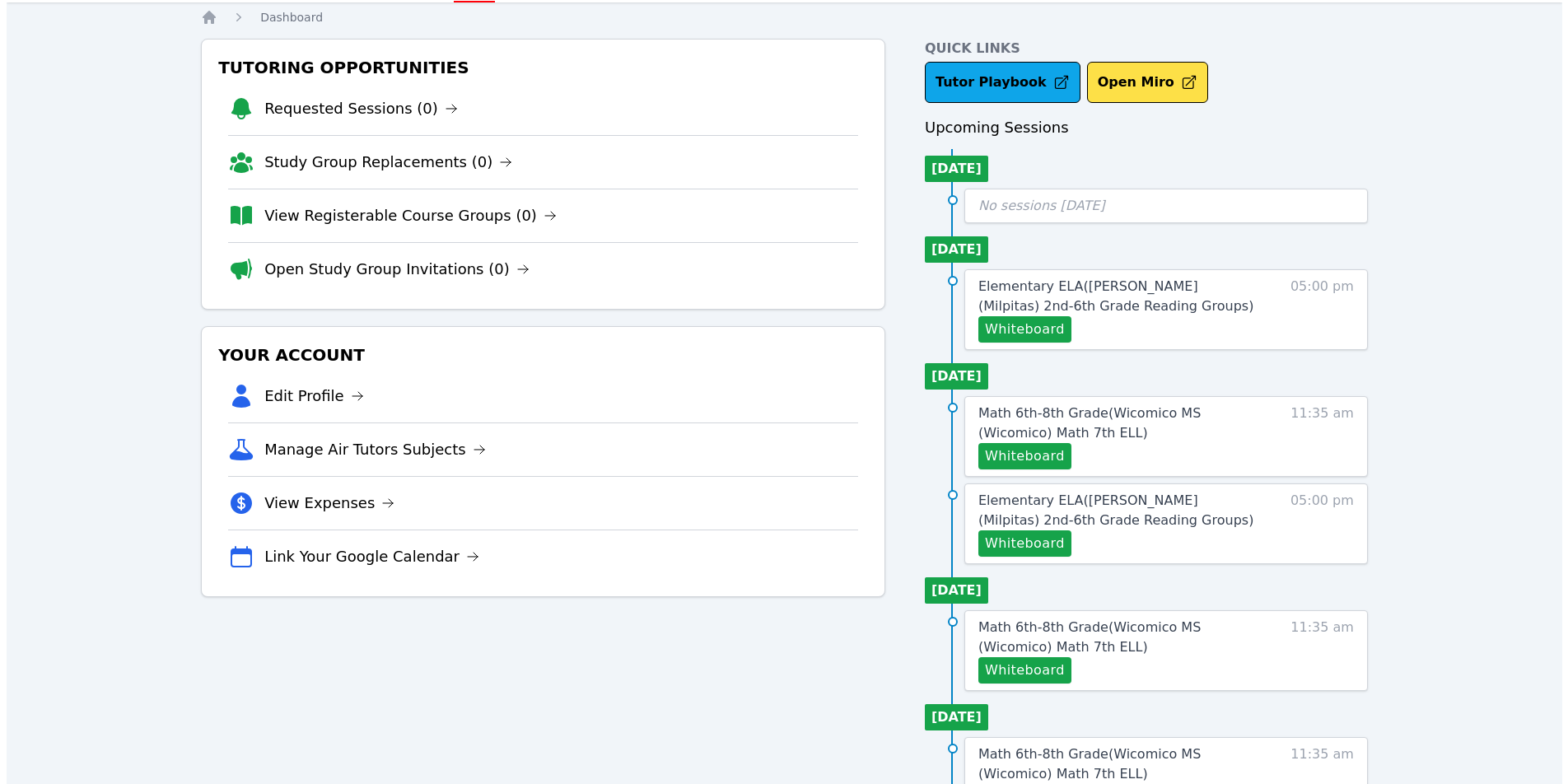
scroll to position [66, 0]
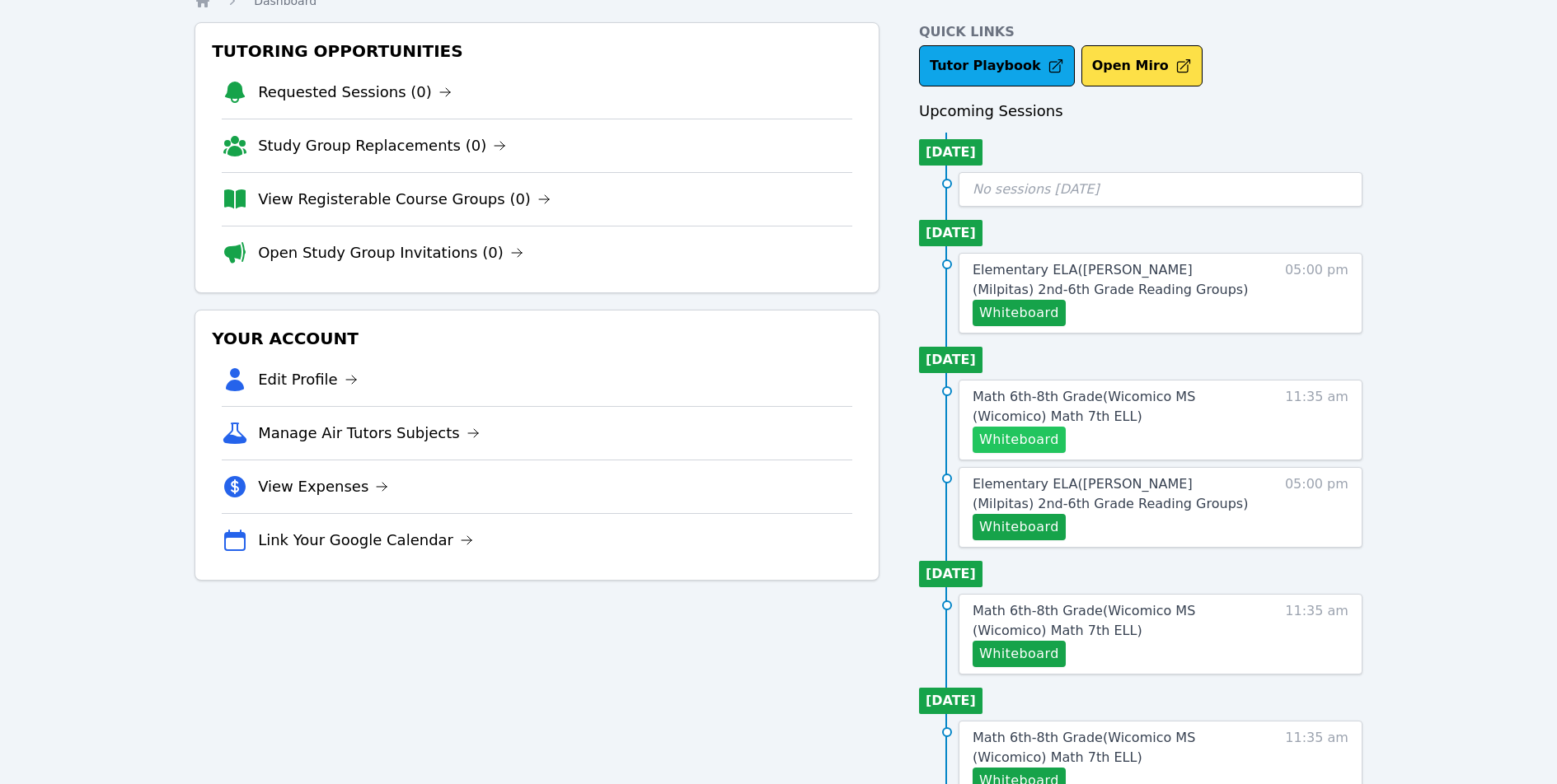
click at [1014, 436] on button "Whiteboard" at bounding box center [1019, 440] width 93 height 27
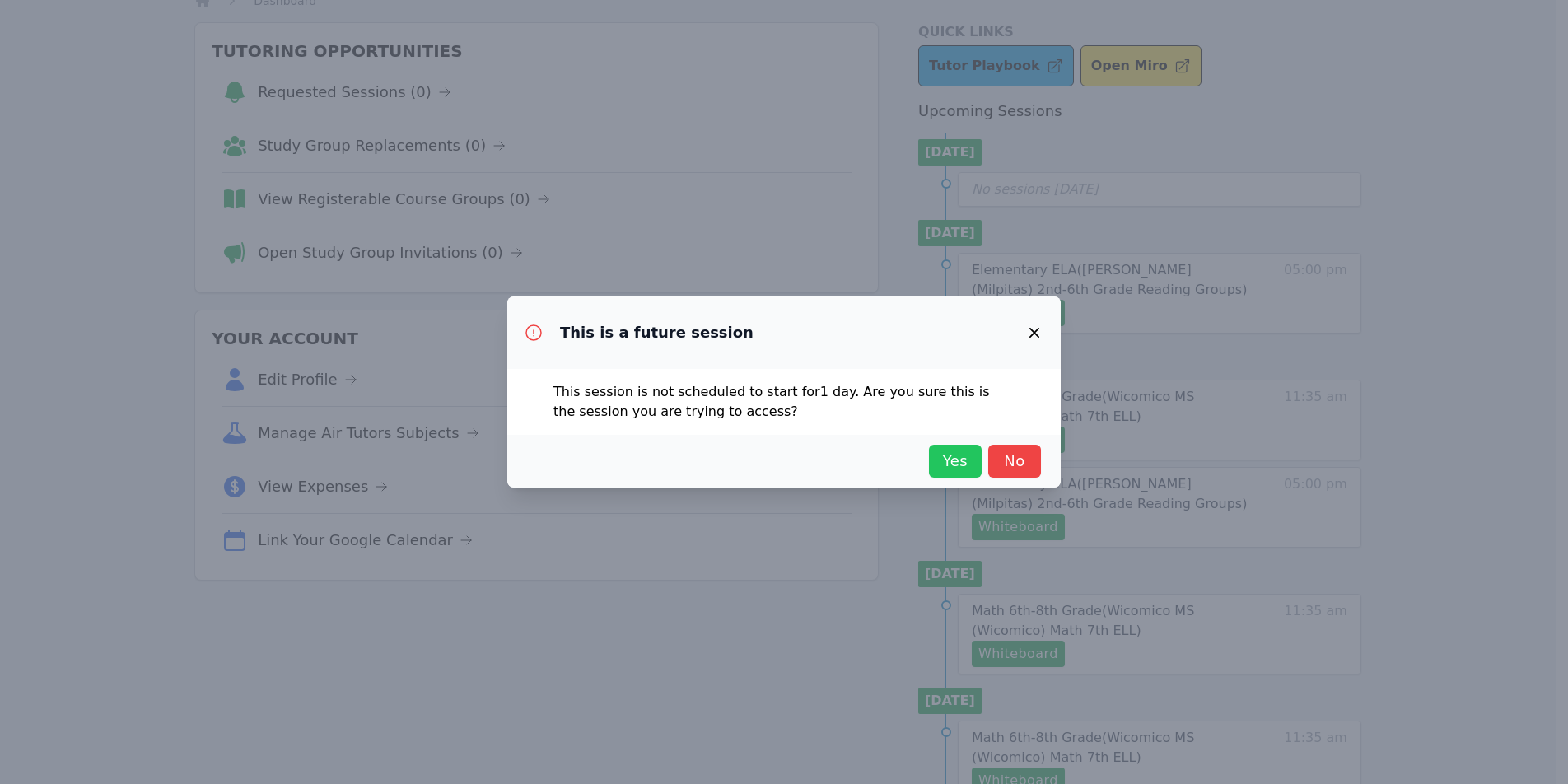
click at [948, 463] on span "Yes" at bounding box center [955, 461] width 36 height 23
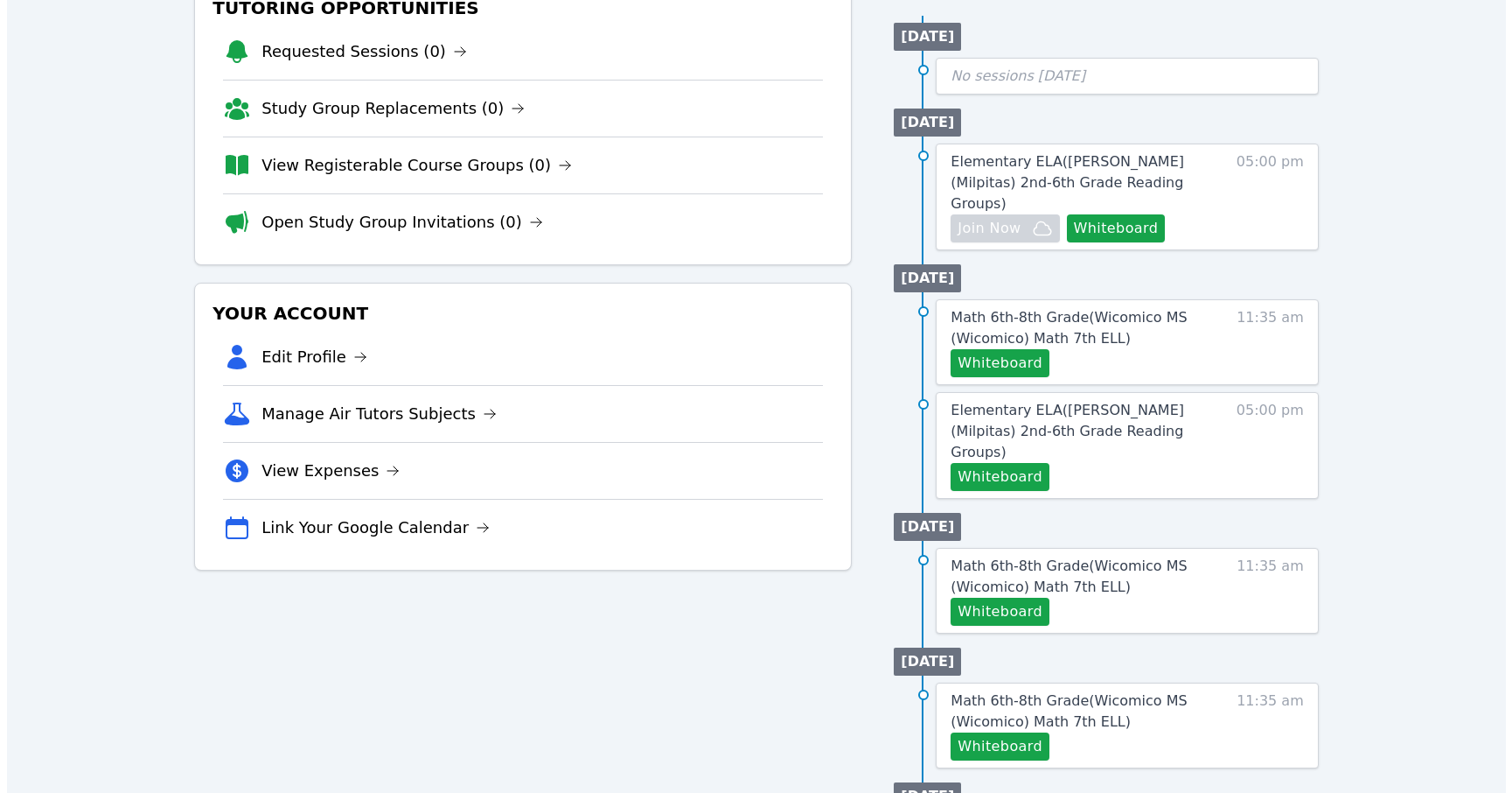
scroll to position [211, 0]
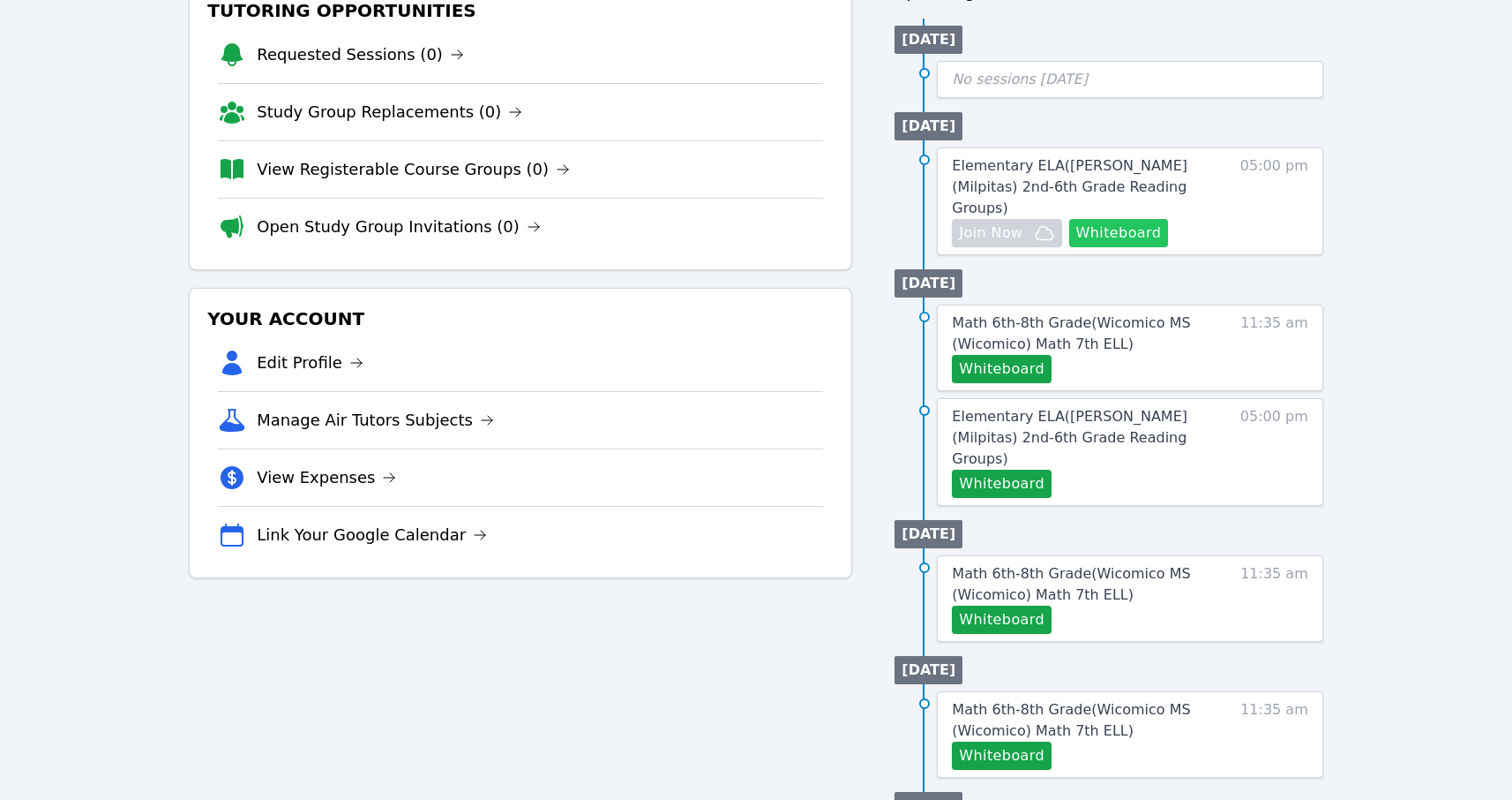
click at [1115, 219] on button "Whiteboard" at bounding box center [1119, 233] width 99 height 28
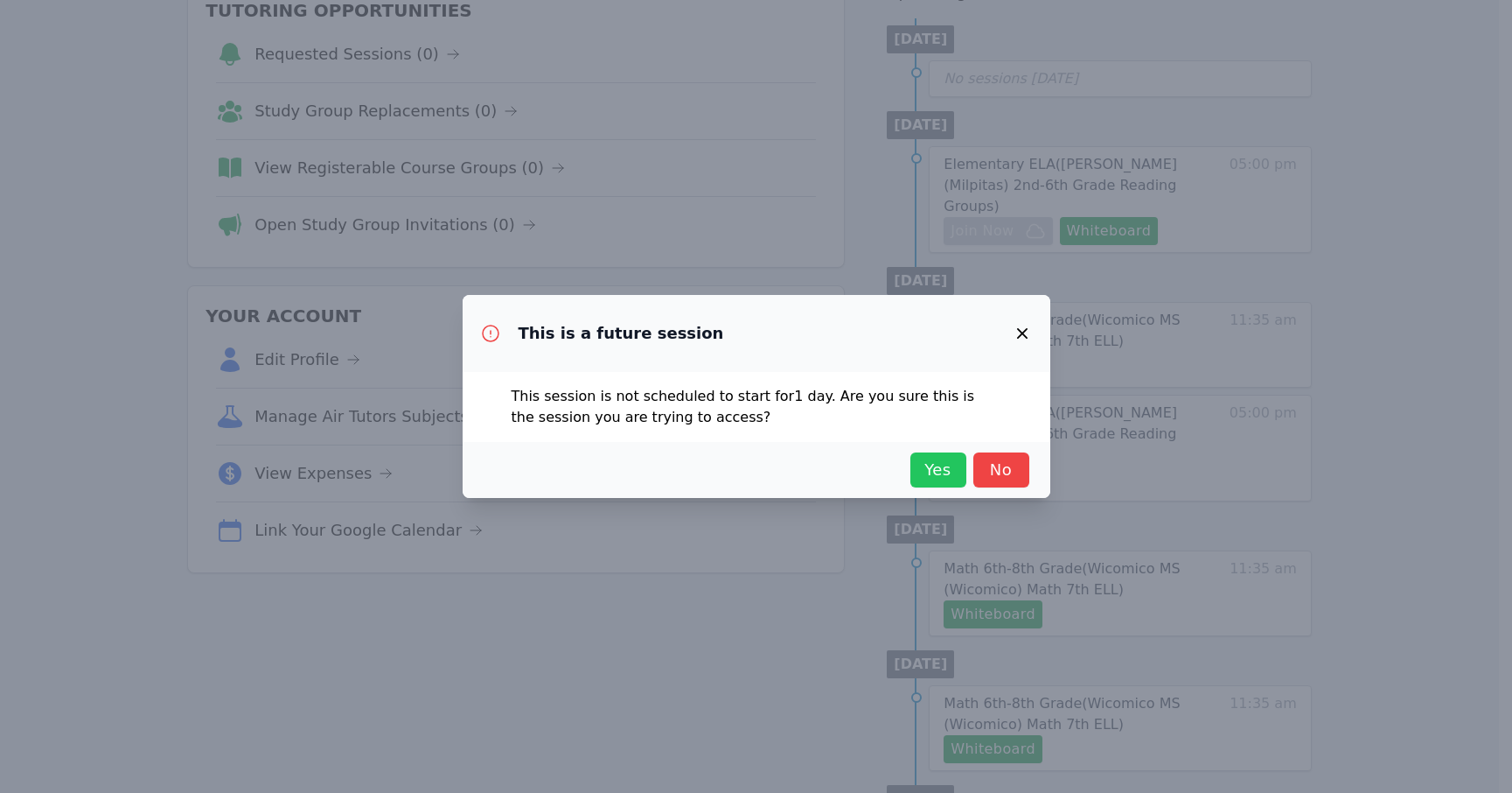
click at [951, 463] on span "Yes" at bounding box center [939, 470] width 39 height 25
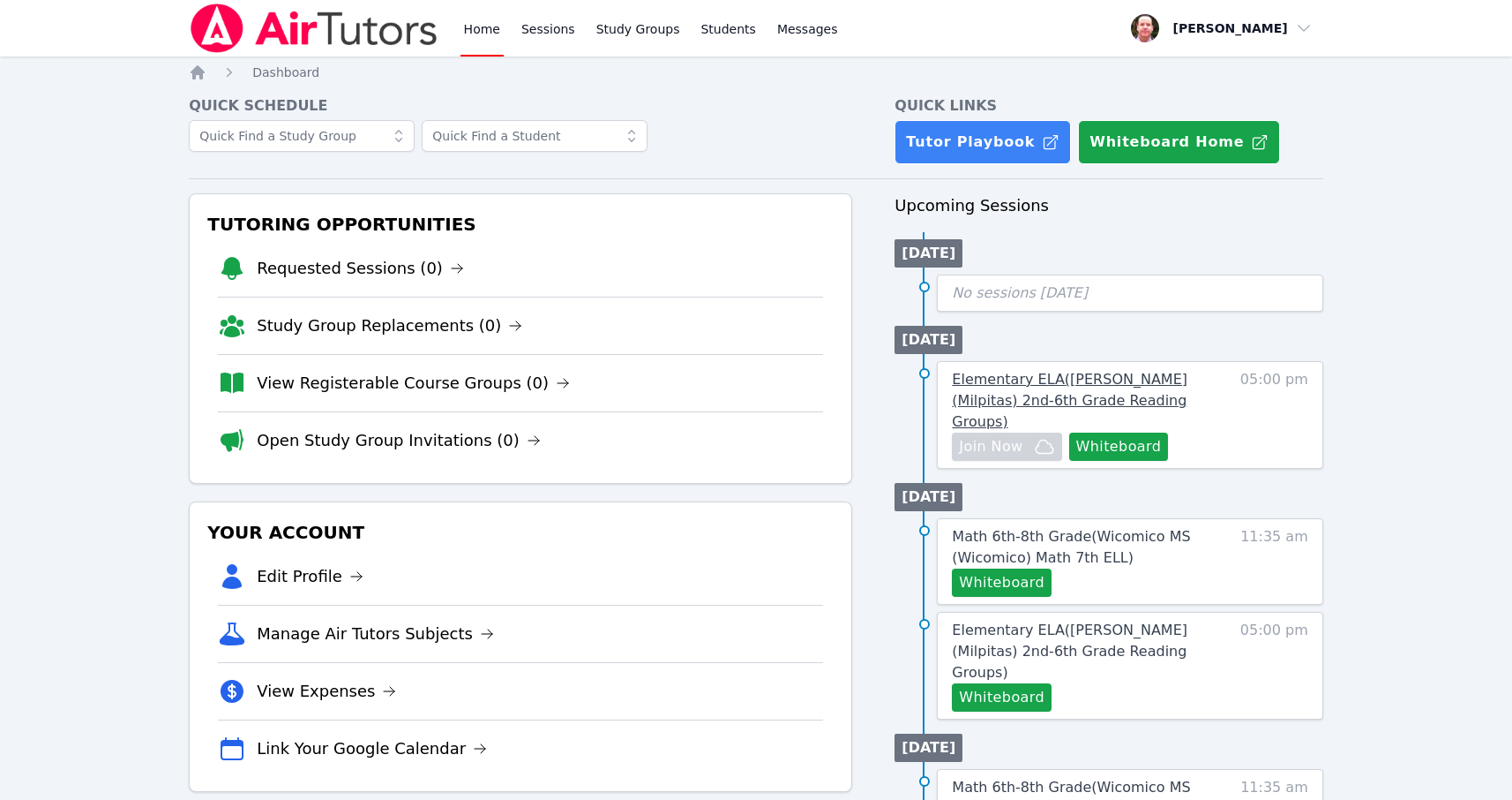
click at [1110, 380] on span "Elementary ELA ( [PERSON_NAME] (Milpitas) 2nd-6th Grade Reading Groups )" at bounding box center [1070, 400] width 235 height 60
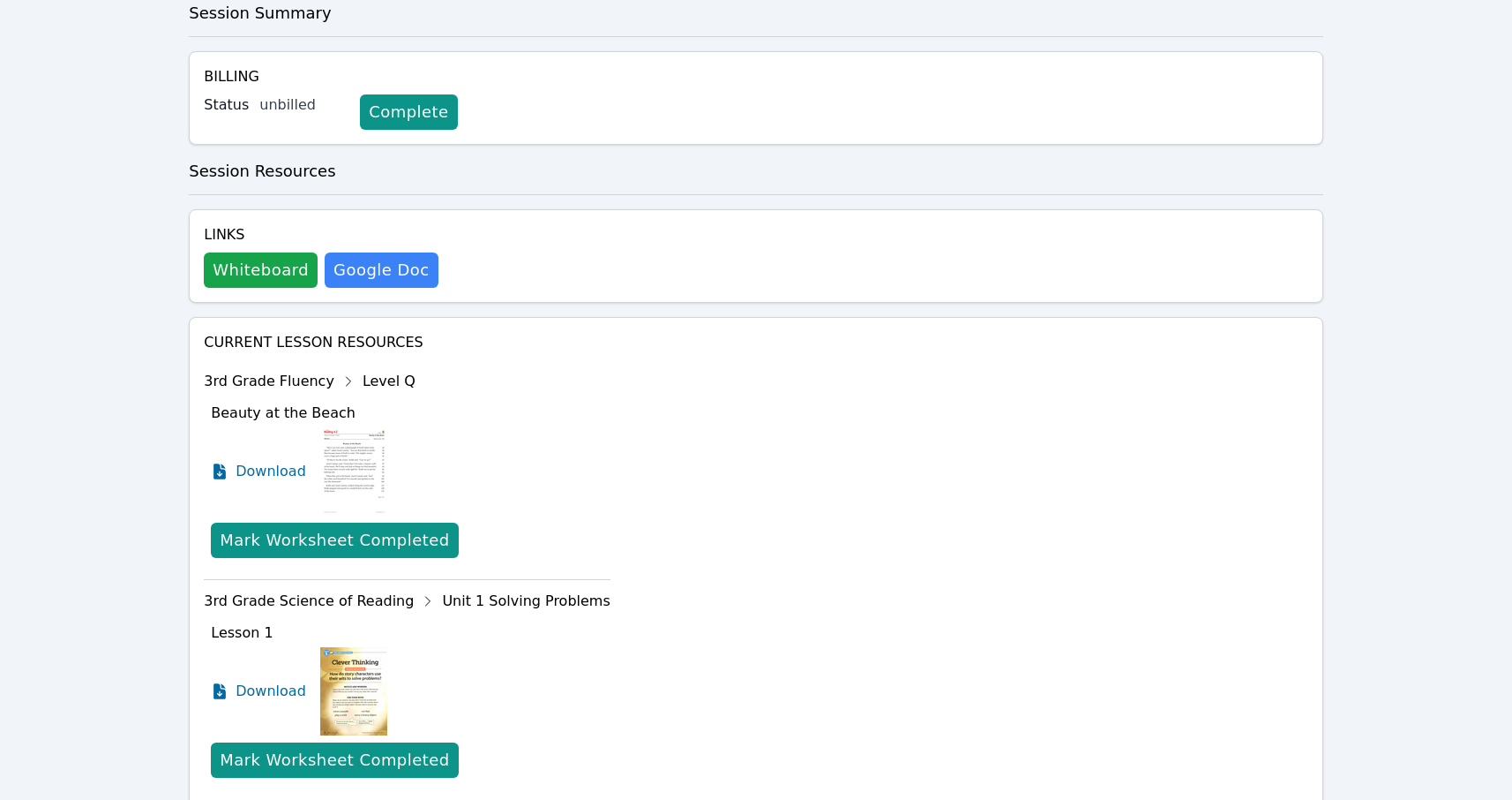
scroll to position [521, 0]
